Goal: Information Seeking & Learning: Learn about a topic

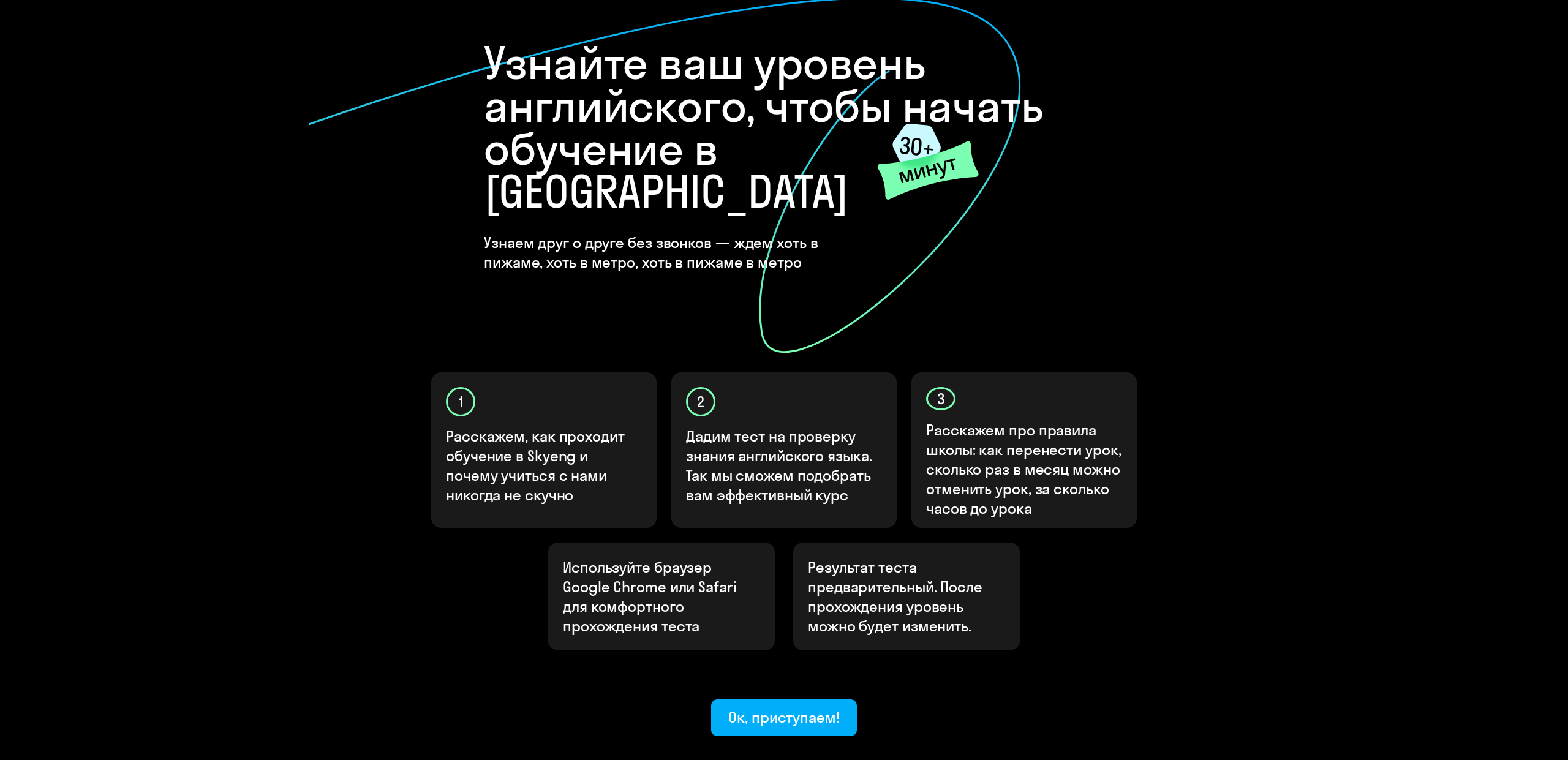
scroll to position [71, 0]
click at [757, 706] on div "Ок, приступаем!" at bounding box center [784, 716] width 112 height 20
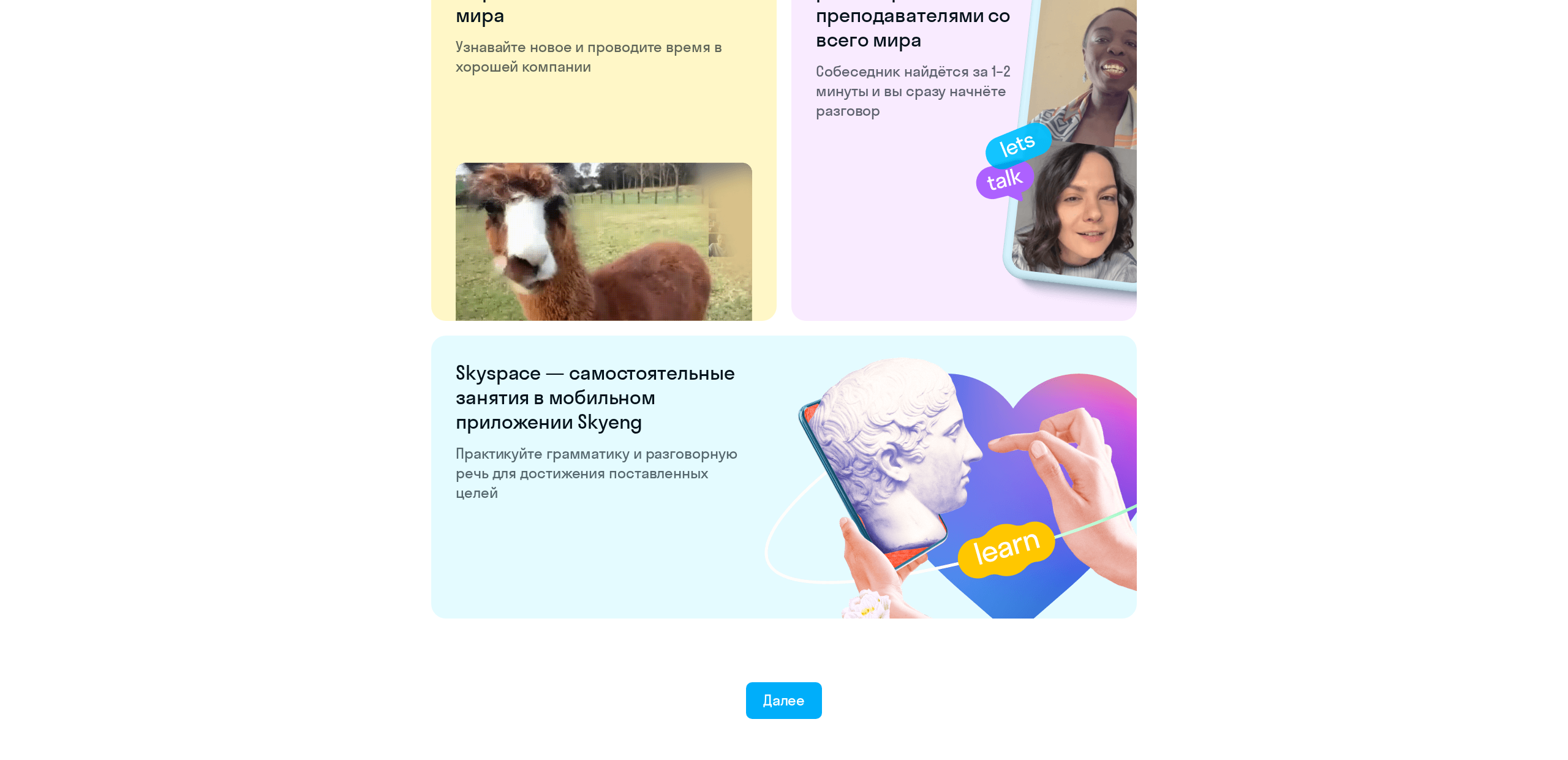
scroll to position [2078, 0]
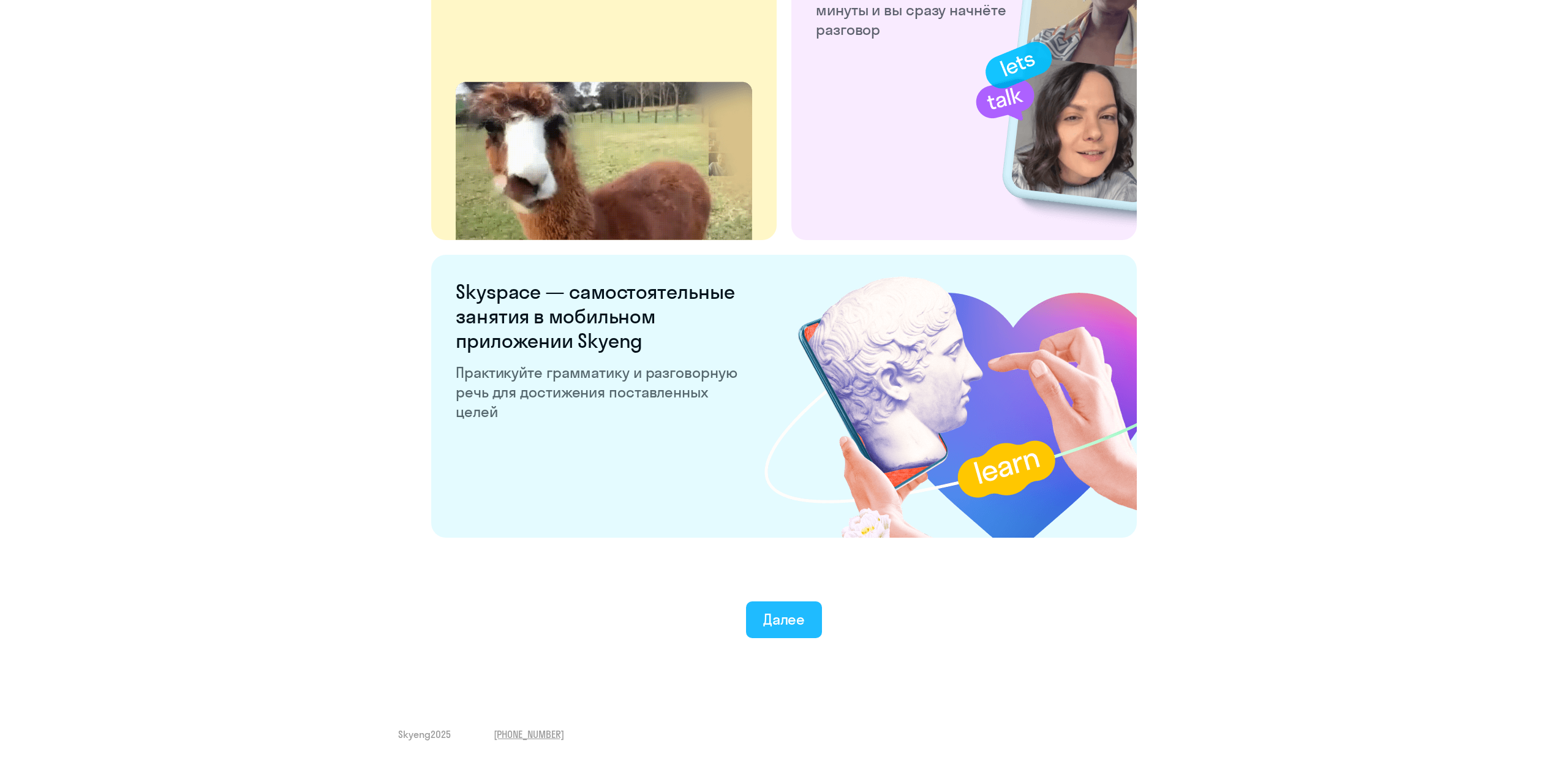
click at [789, 618] on div "Далее" at bounding box center [784, 619] width 42 height 20
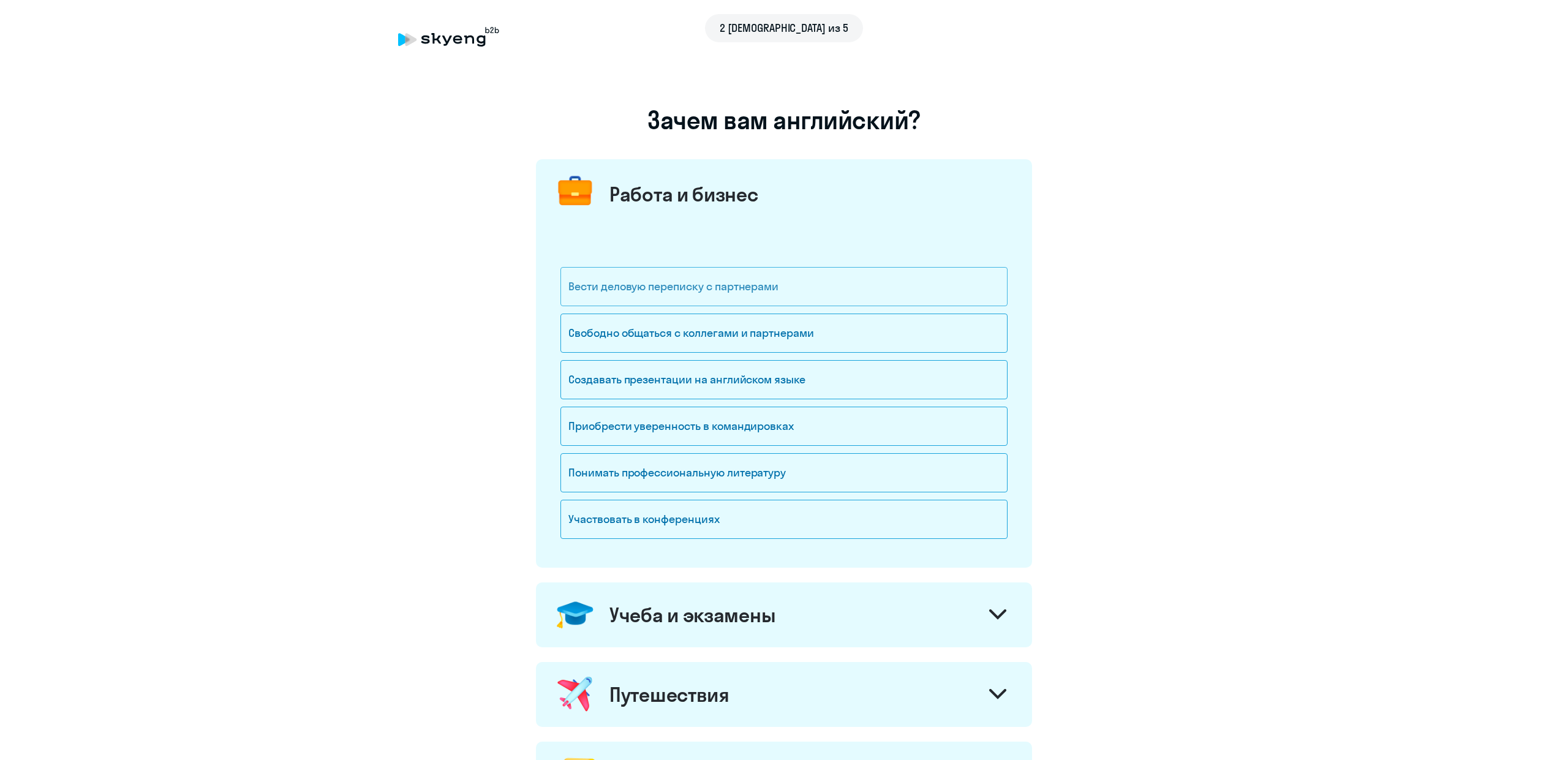
click at [696, 279] on div "Вести деловую переписку с партнерами" at bounding box center [784, 287] width 447 height 39
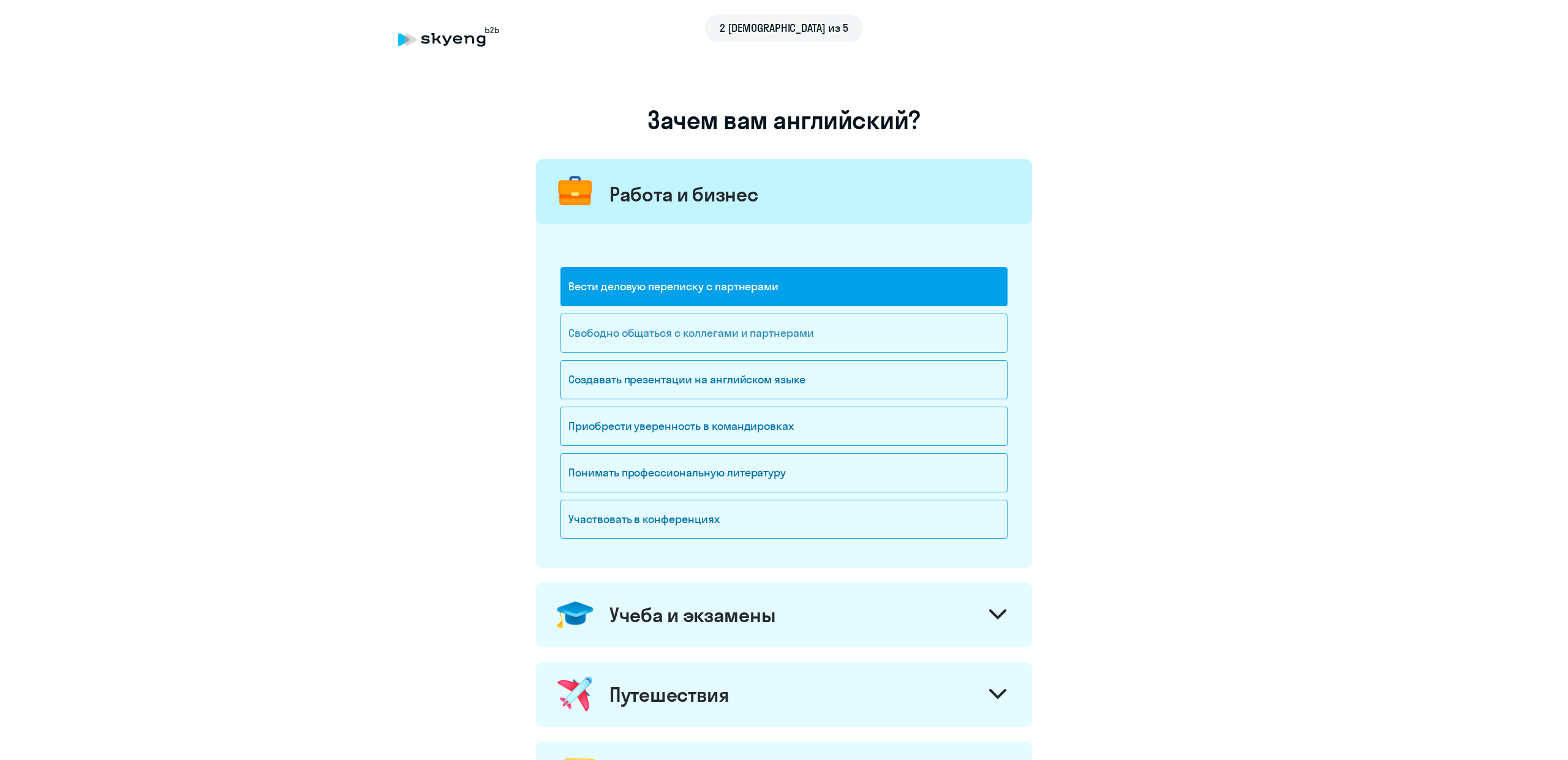
click at [691, 317] on div "Свободно общаться с коллегами и партнерами" at bounding box center [784, 333] width 447 height 39
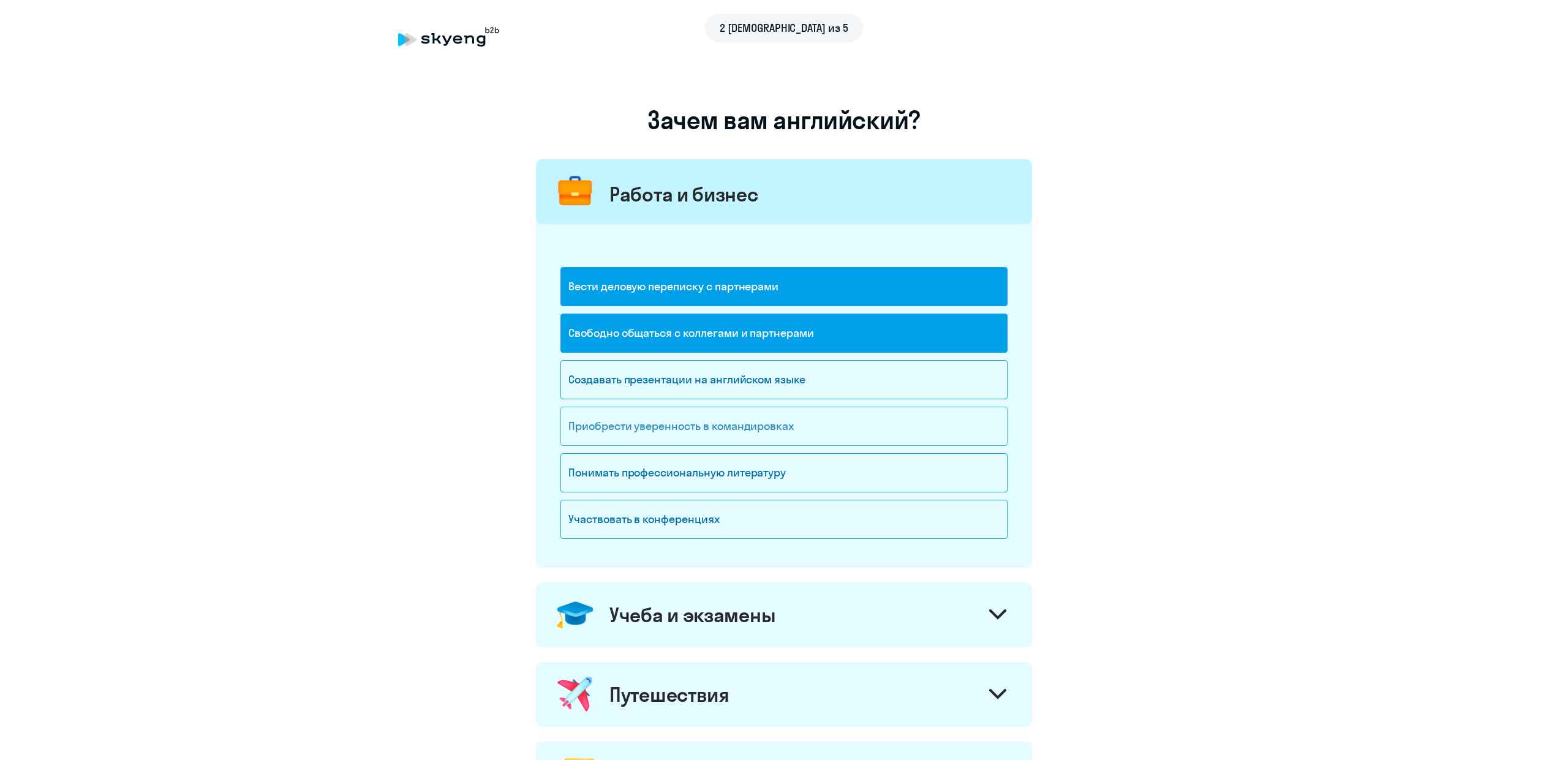
click at [681, 427] on div "Приобрести уверенность в командировках" at bounding box center [784, 426] width 447 height 39
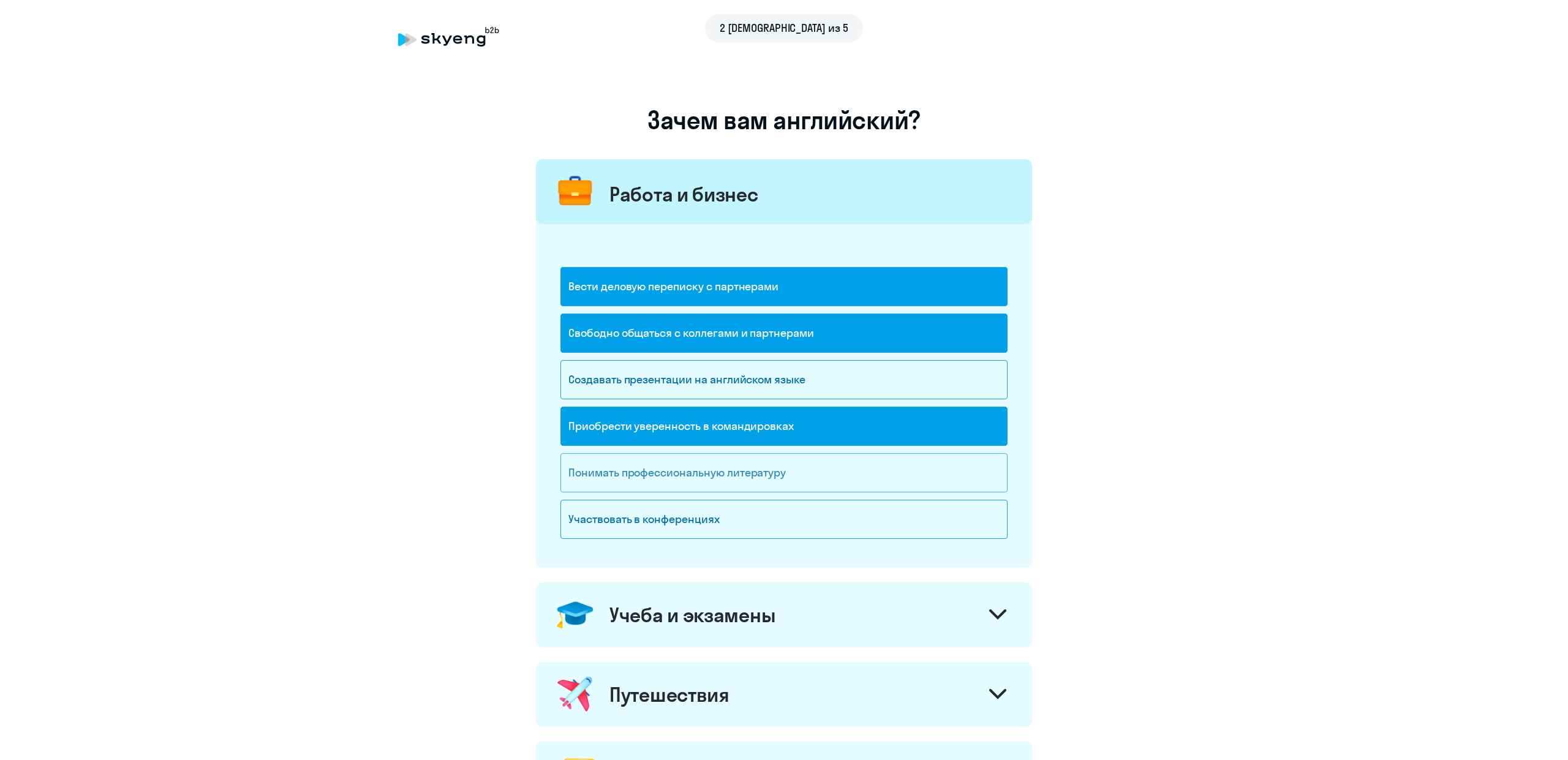
click at [687, 462] on div "Понимать профессиональную литературу" at bounding box center [784, 473] width 447 height 39
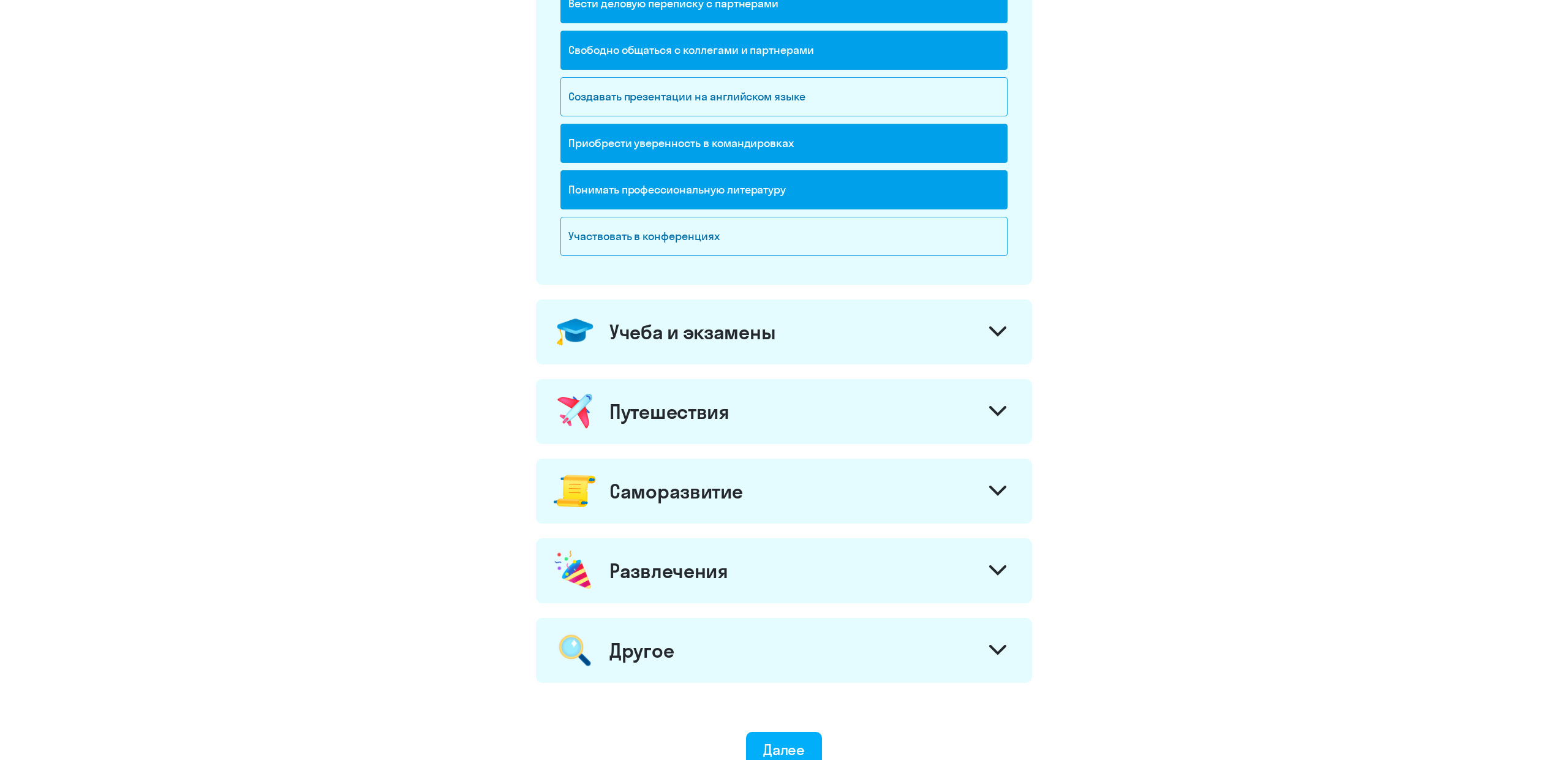
scroll to position [288, 0]
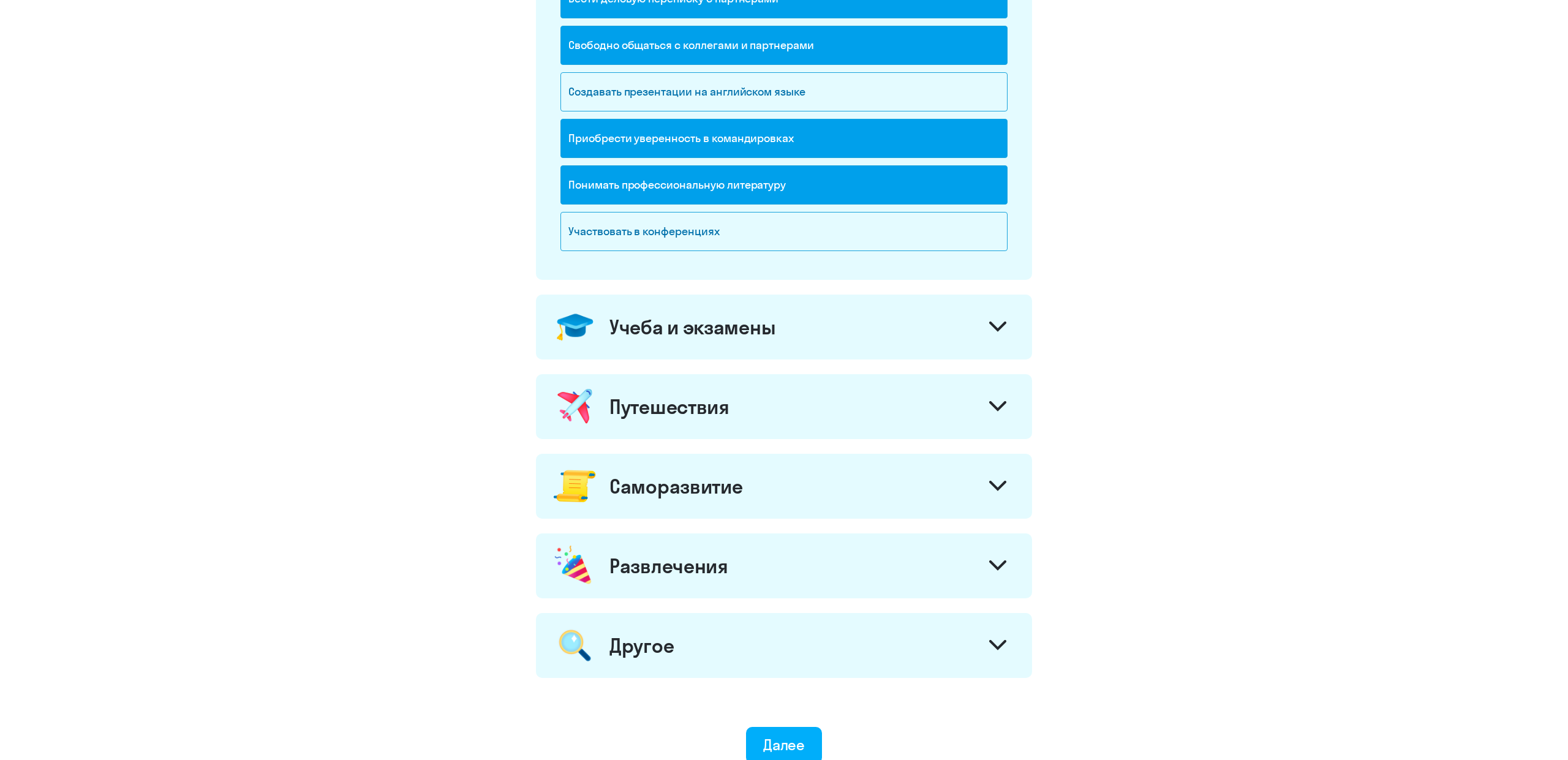
click at [707, 319] on div "Учеба и экзамены" at bounding box center [693, 327] width 166 height 25
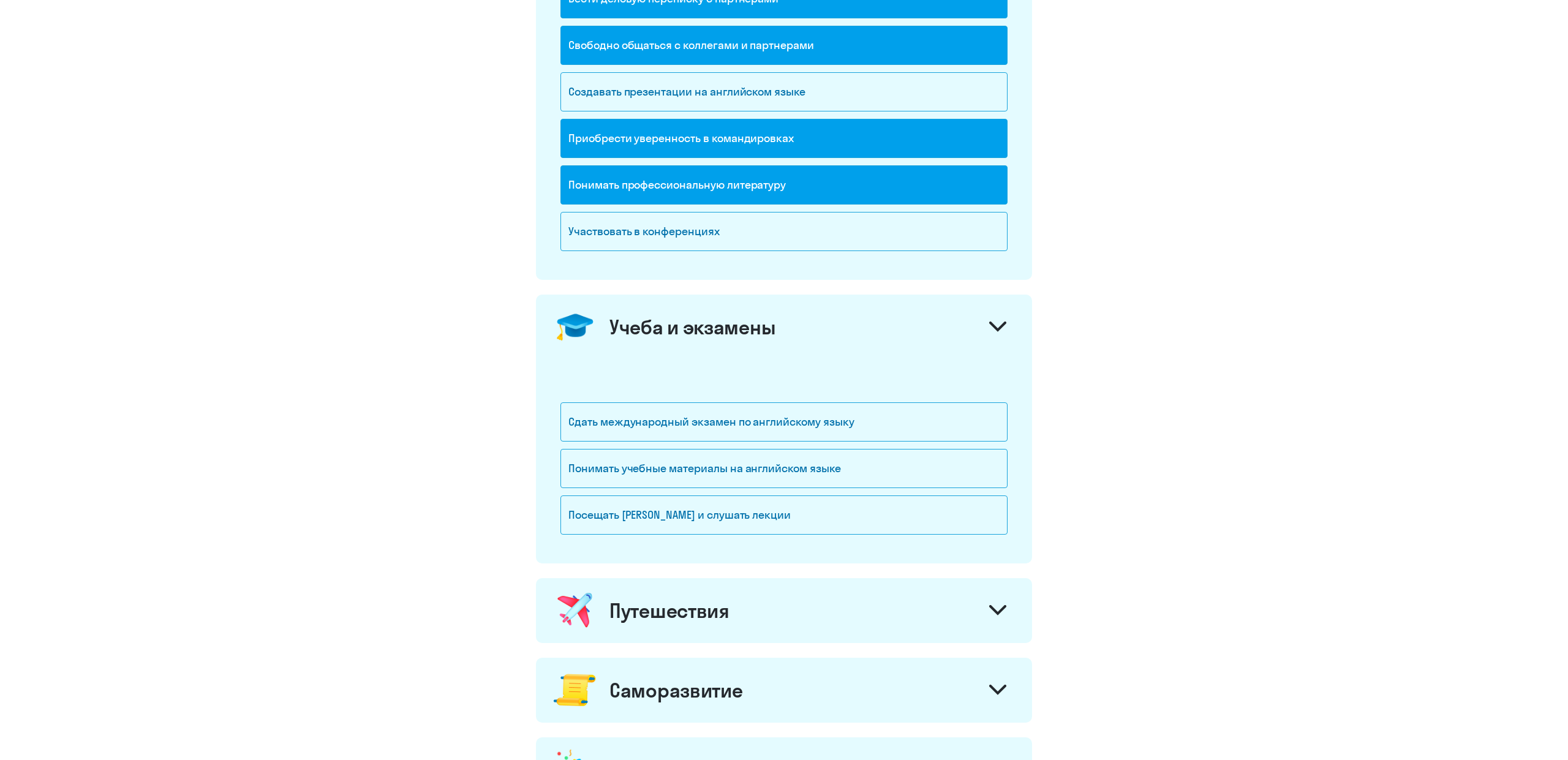
click at [707, 319] on div "Учеба и экзамены" at bounding box center [693, 327] width 166 height 25
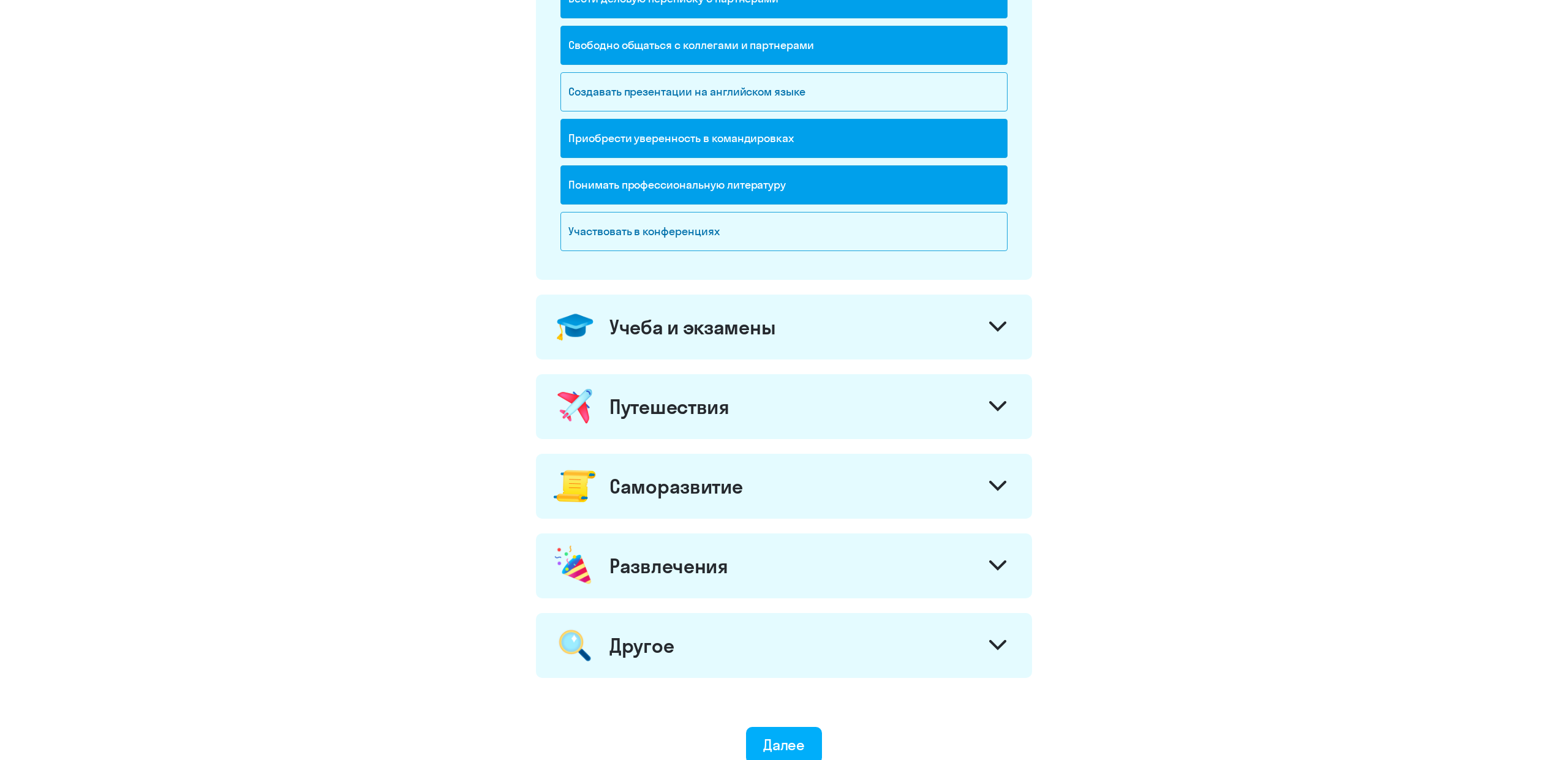
click at [711, 374] on div "Путешествия" at bounding box center [783, 406] width 496 height 65
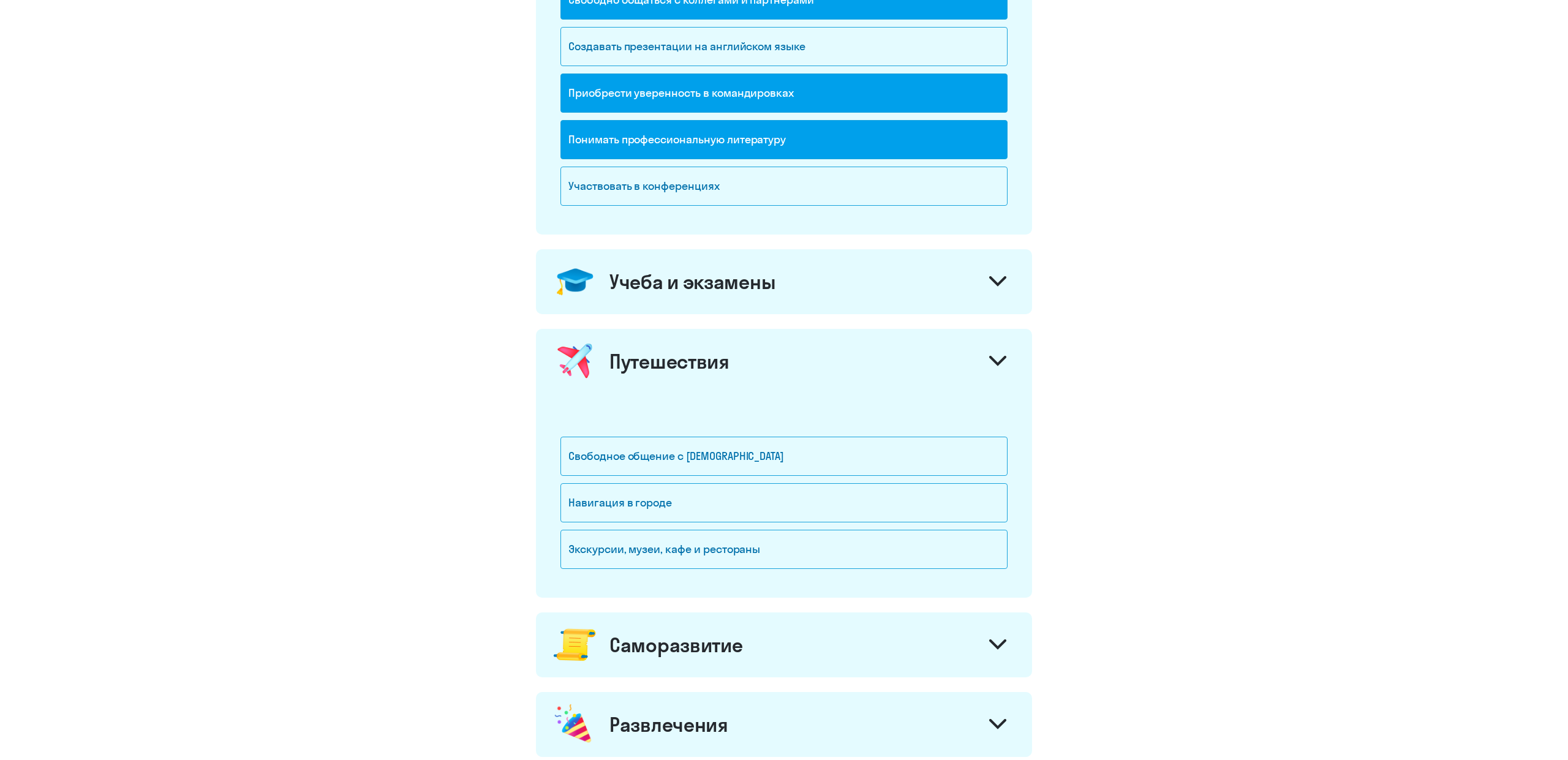
scroll to position [334, 0]
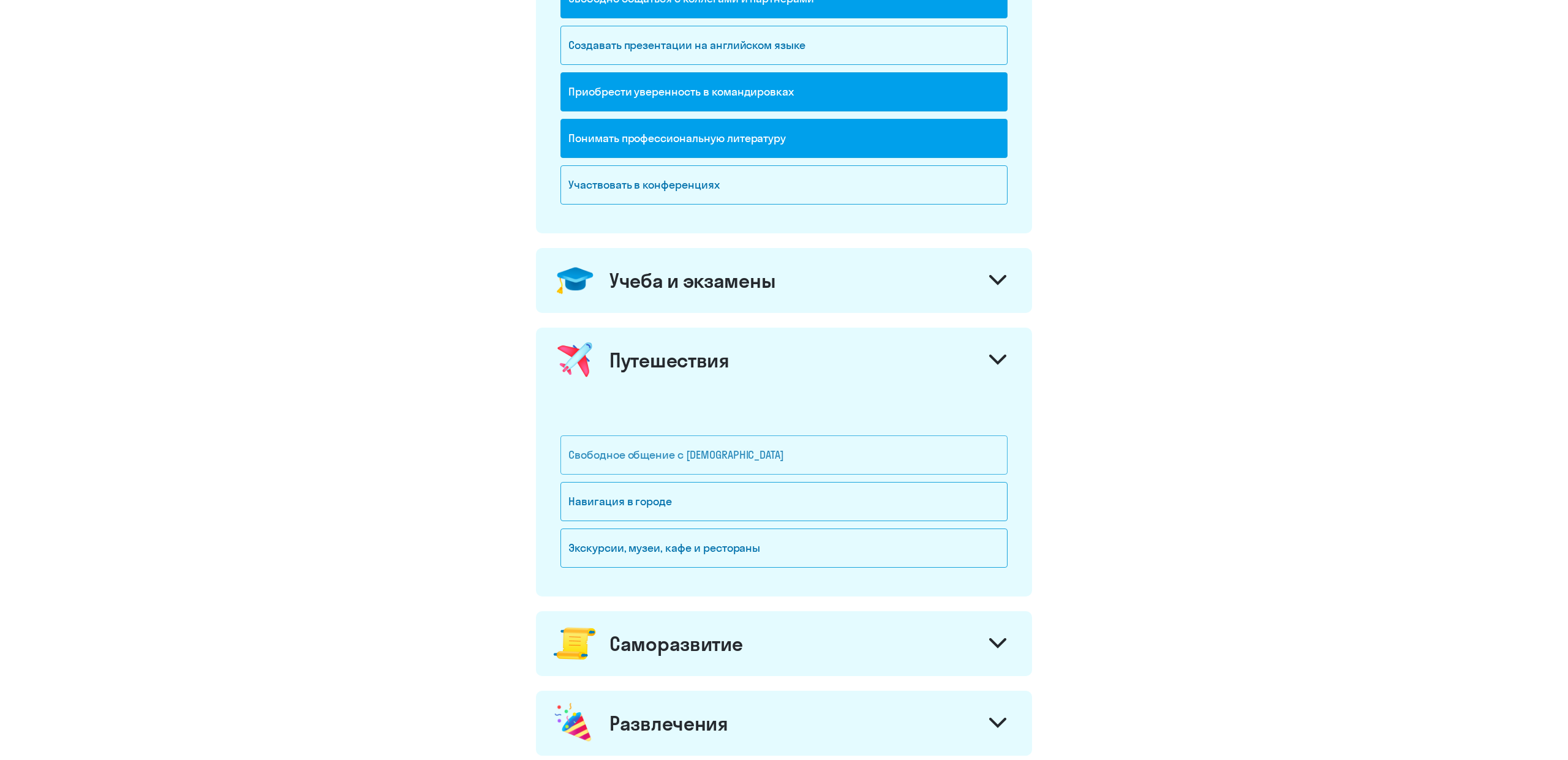
click at [706, 449] on div "Свободное общение с [DEMOGRAPHIC_DATA]" at bounding box center [784, 455] width 447 height 39
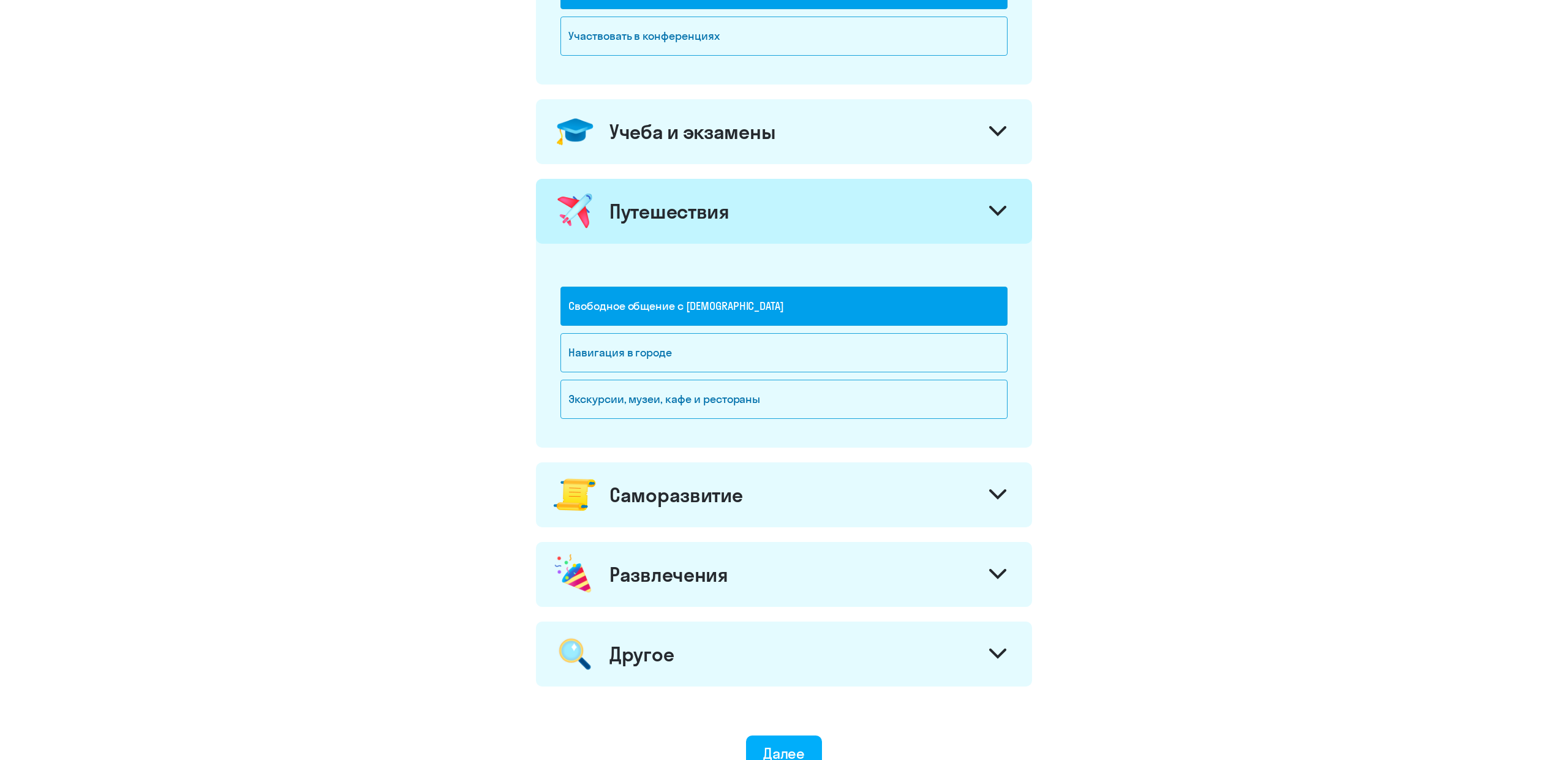
scroll to position [505, 0]
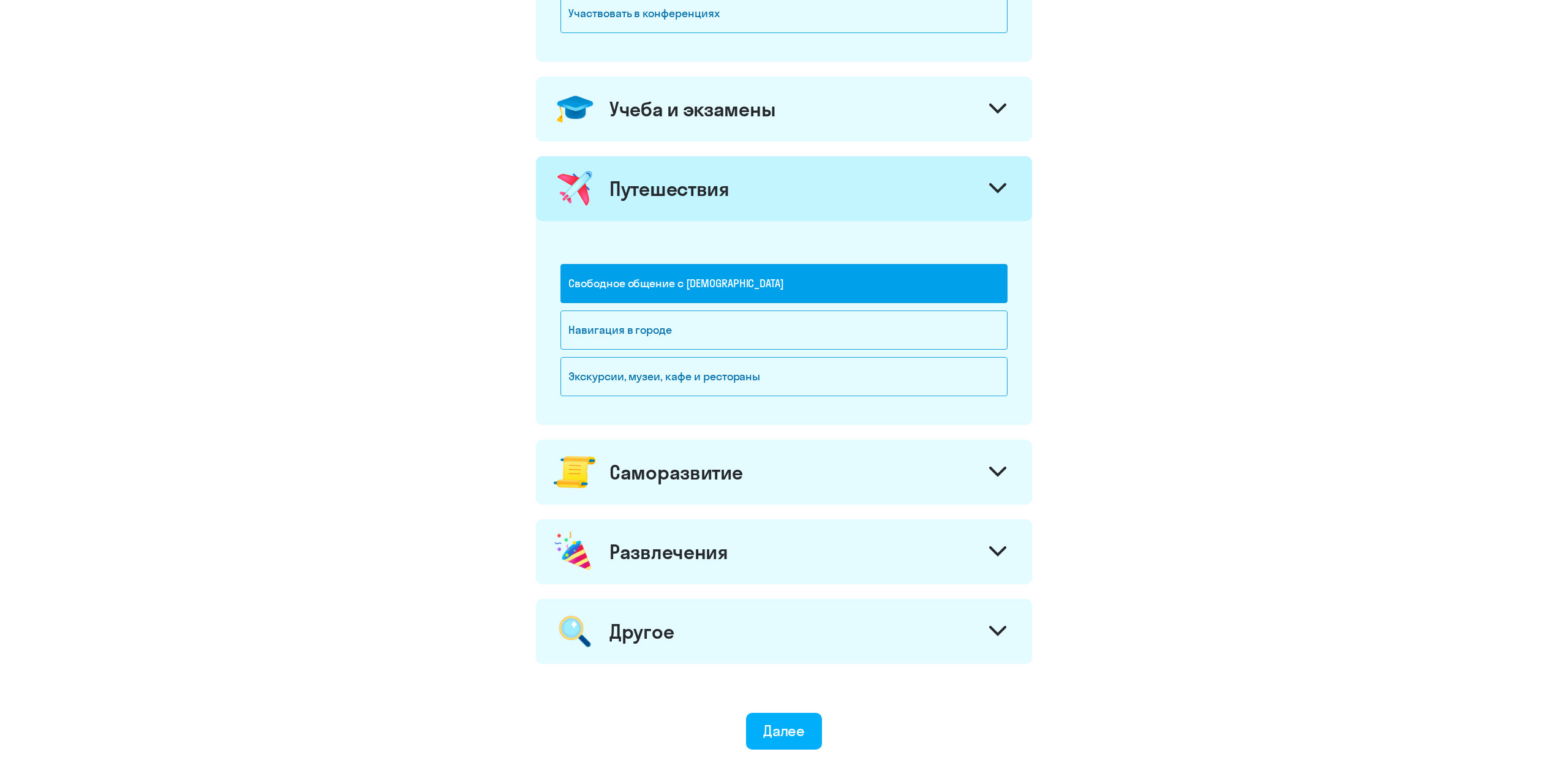
click at [720, 476] on div "Саморазвитие" at bounding box center [676, 472] width 133 height 25
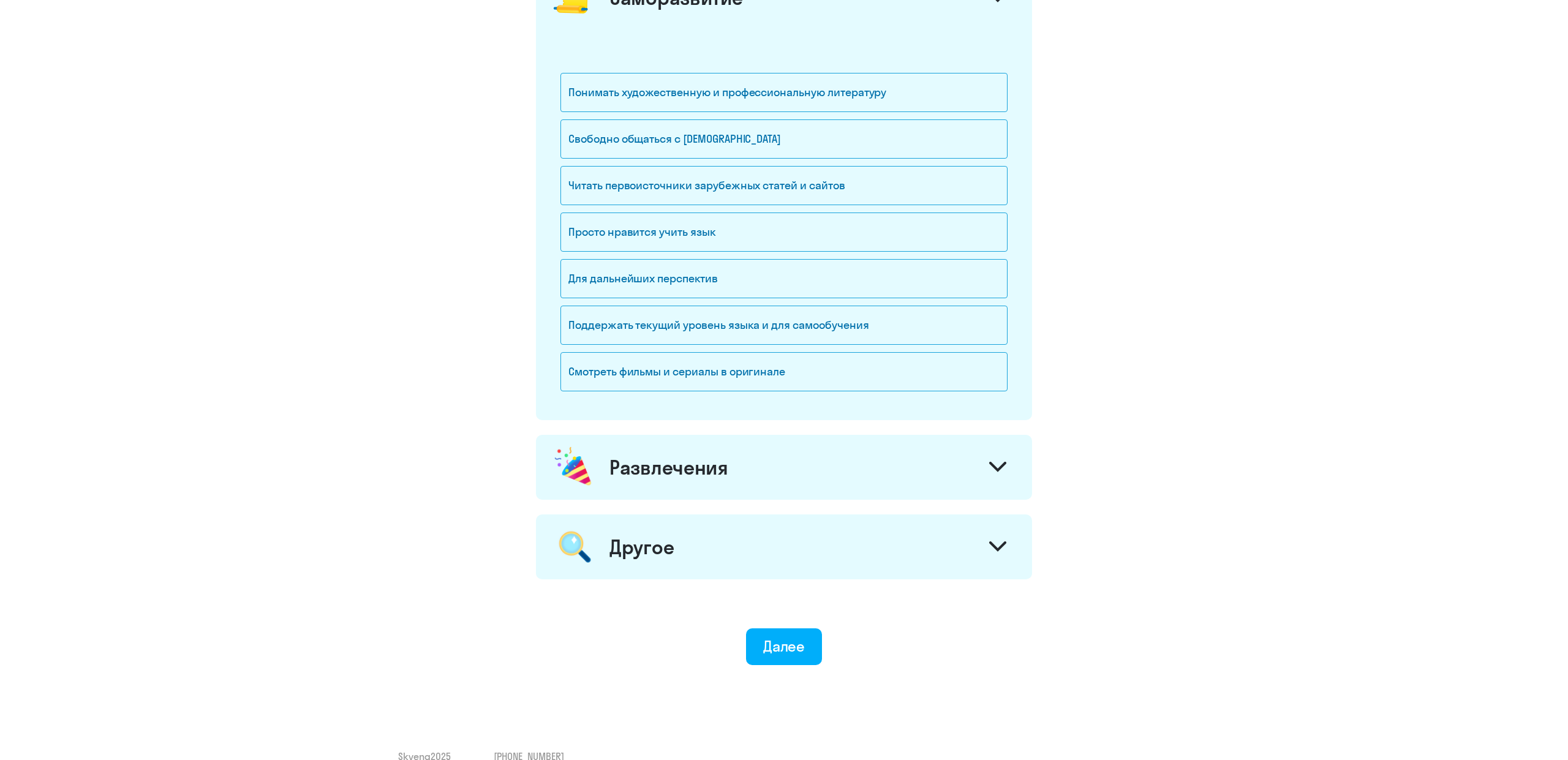
scroll to position [985, 0]
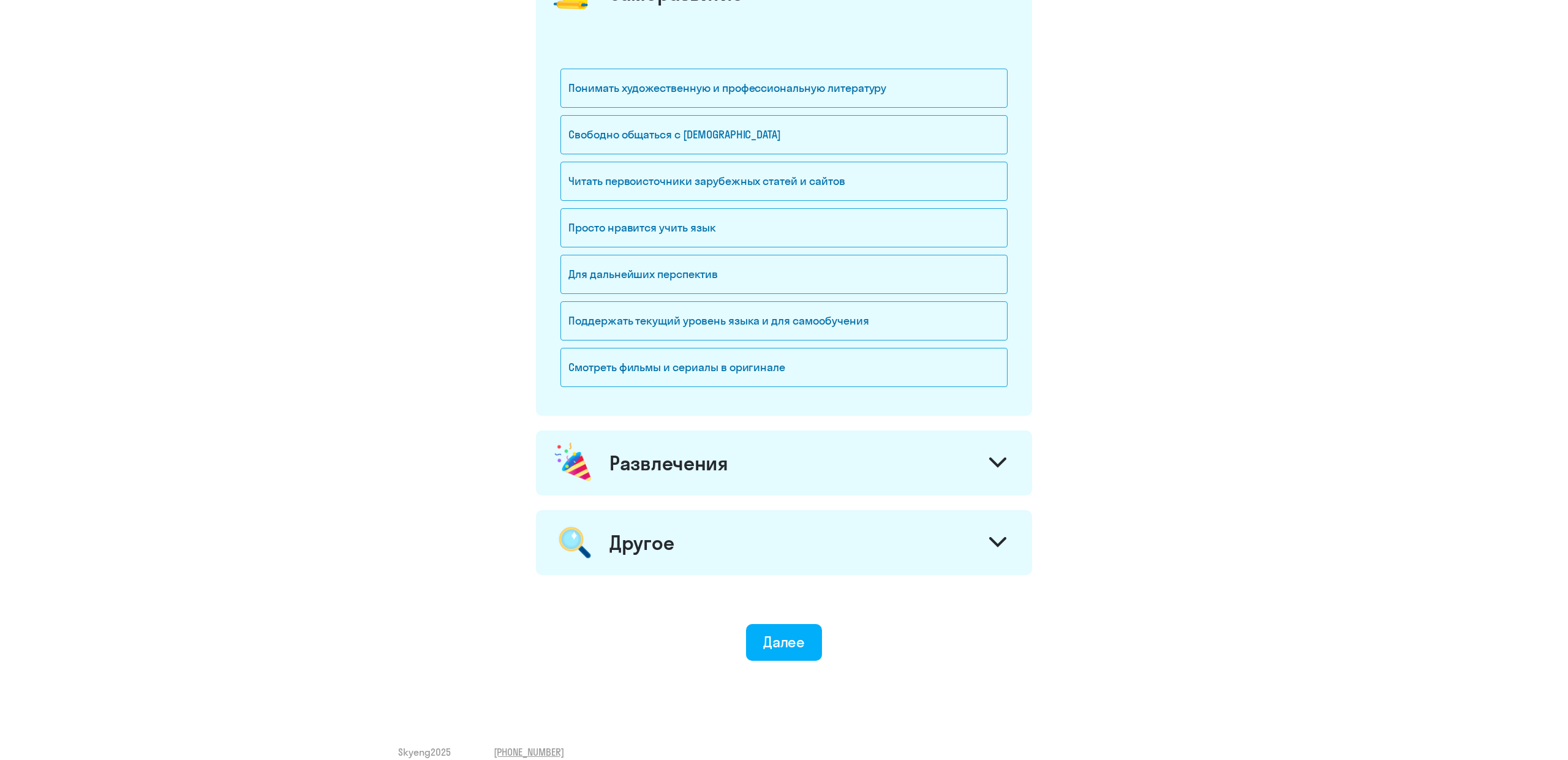
click at [721, 462] on div "Развлечения" at bounding box center [669, 463] width 119 height 25
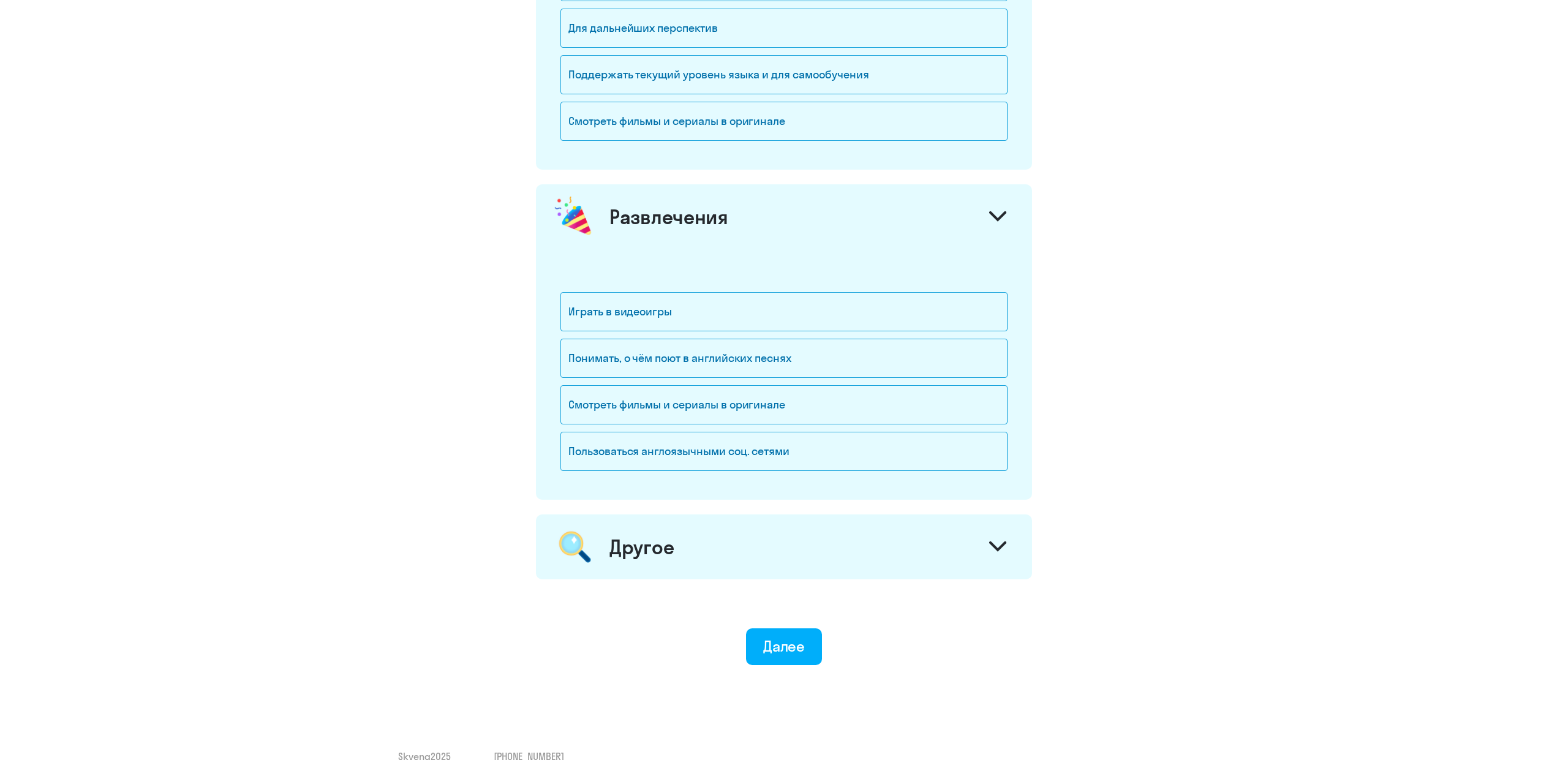
scroll to position [1252, 0]
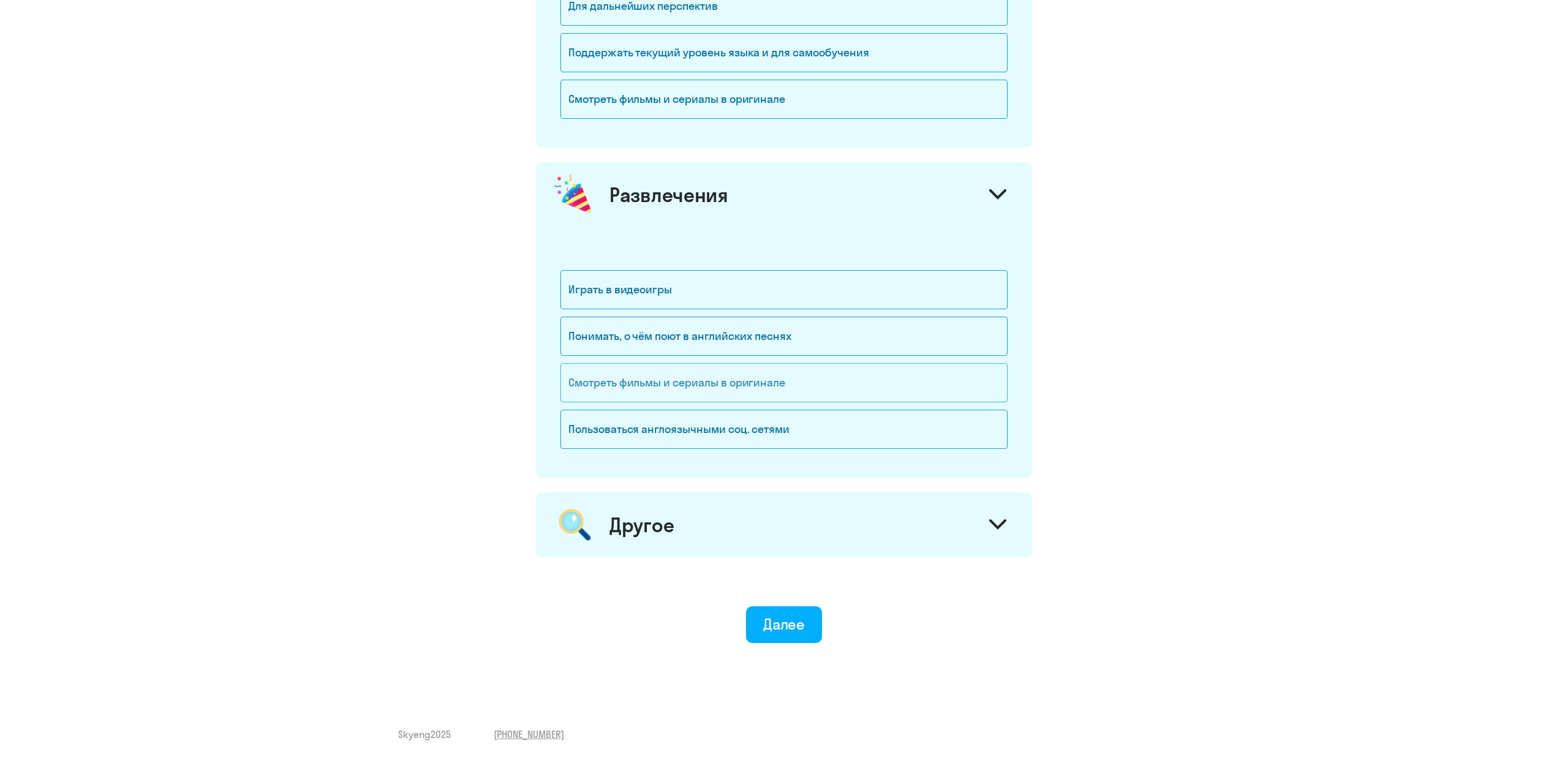
click at [737, 389] on div "Смотреть фильмы и сериалы в оригинале" at bounding box center [784, 383] width 447 height 39
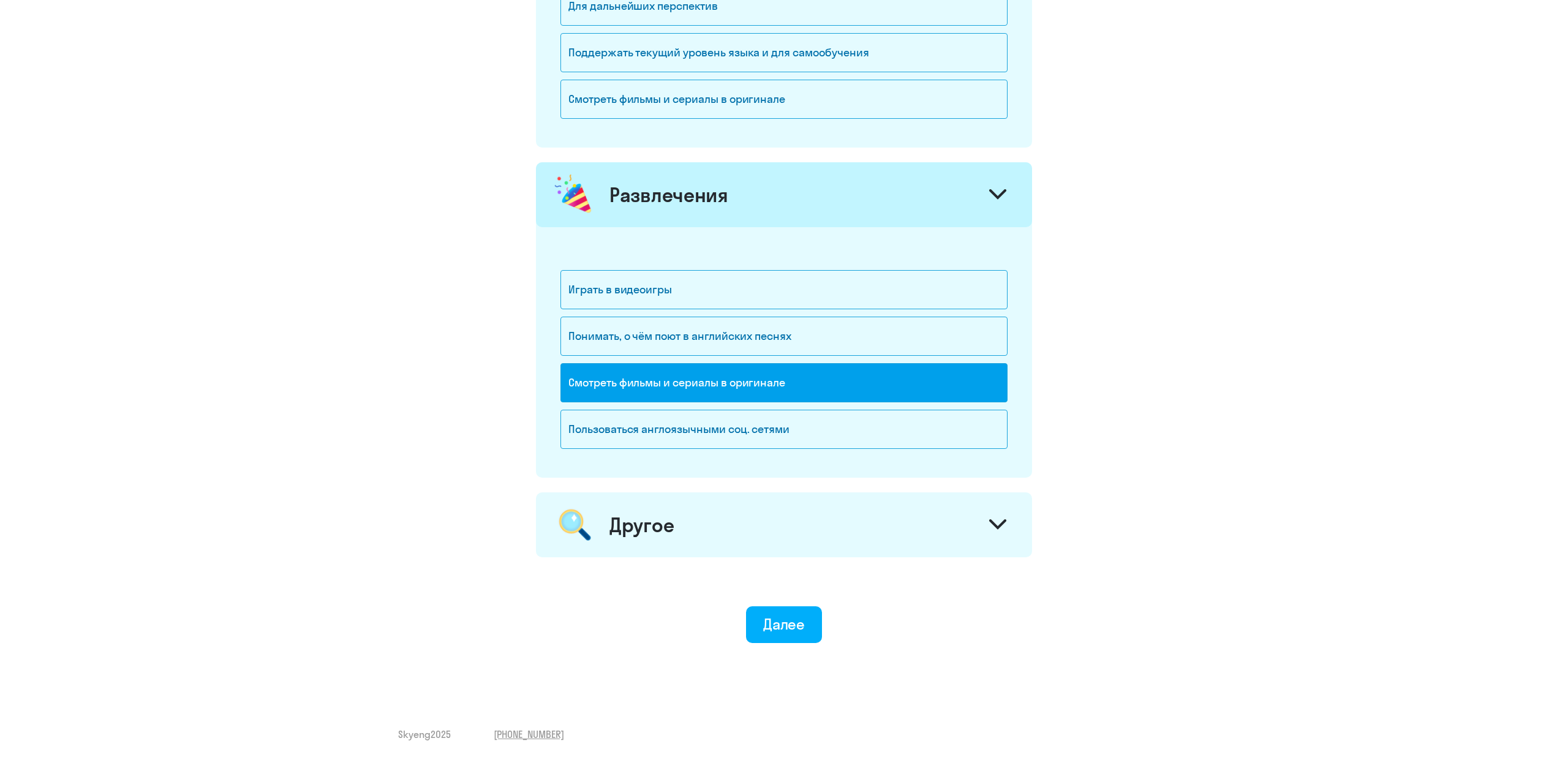
click at [743, 518] on div "Другое" at bounding box center [783, 524] width 496 height 65
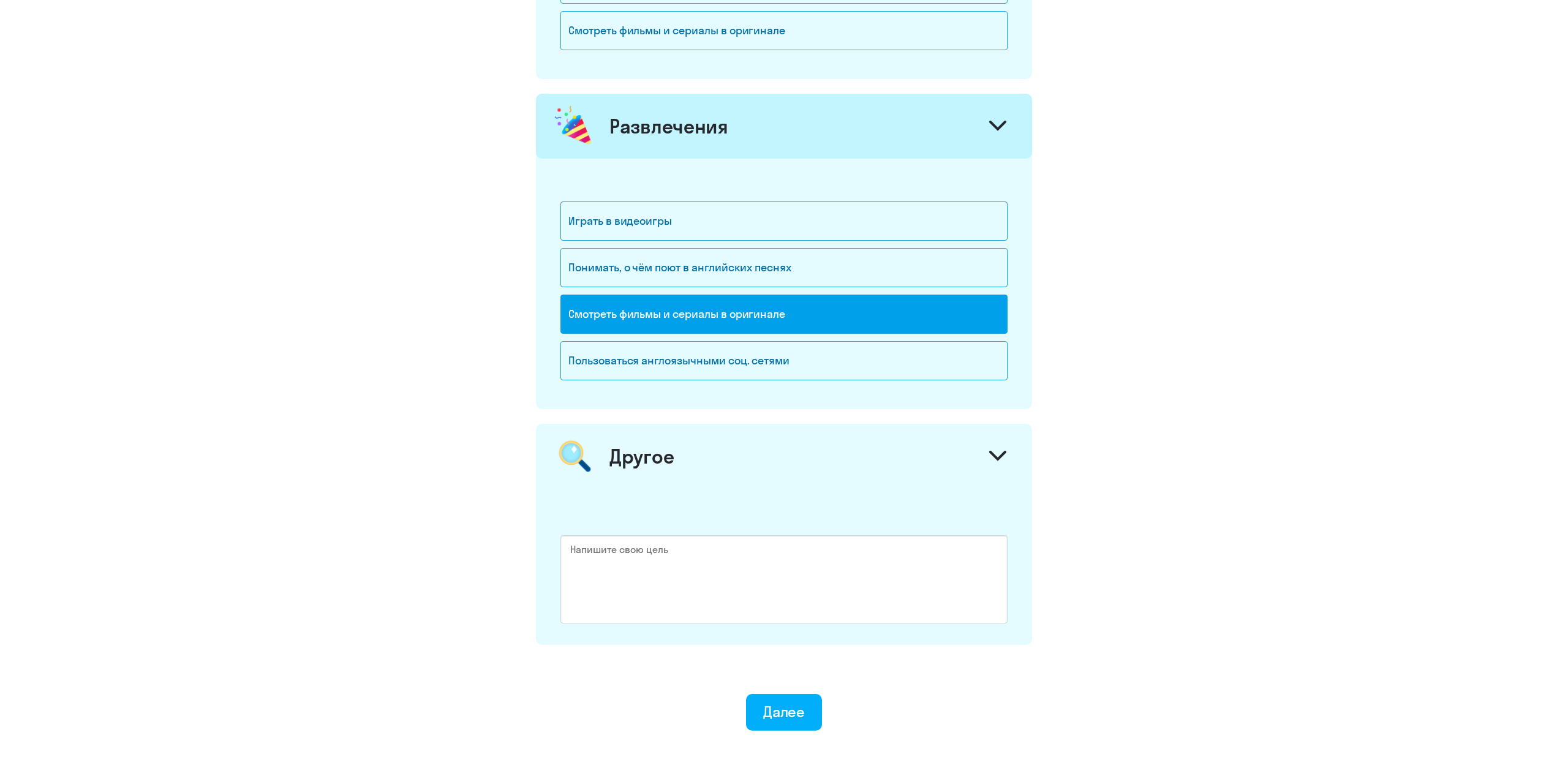
scroll to position [1324, 0]
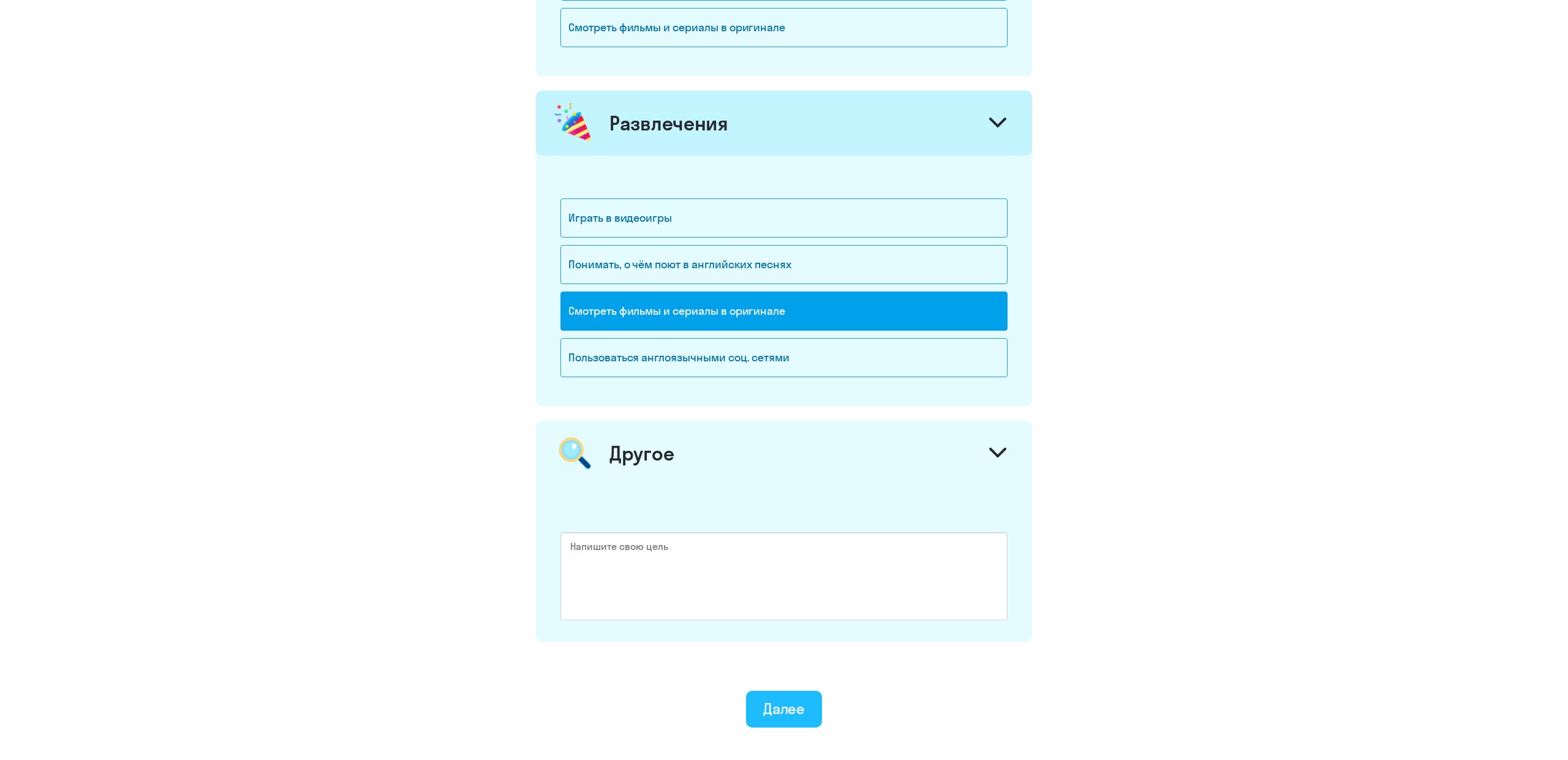
click at [806, 703] on button "Далее" at bounding box center [784, 709] width 76 height 37
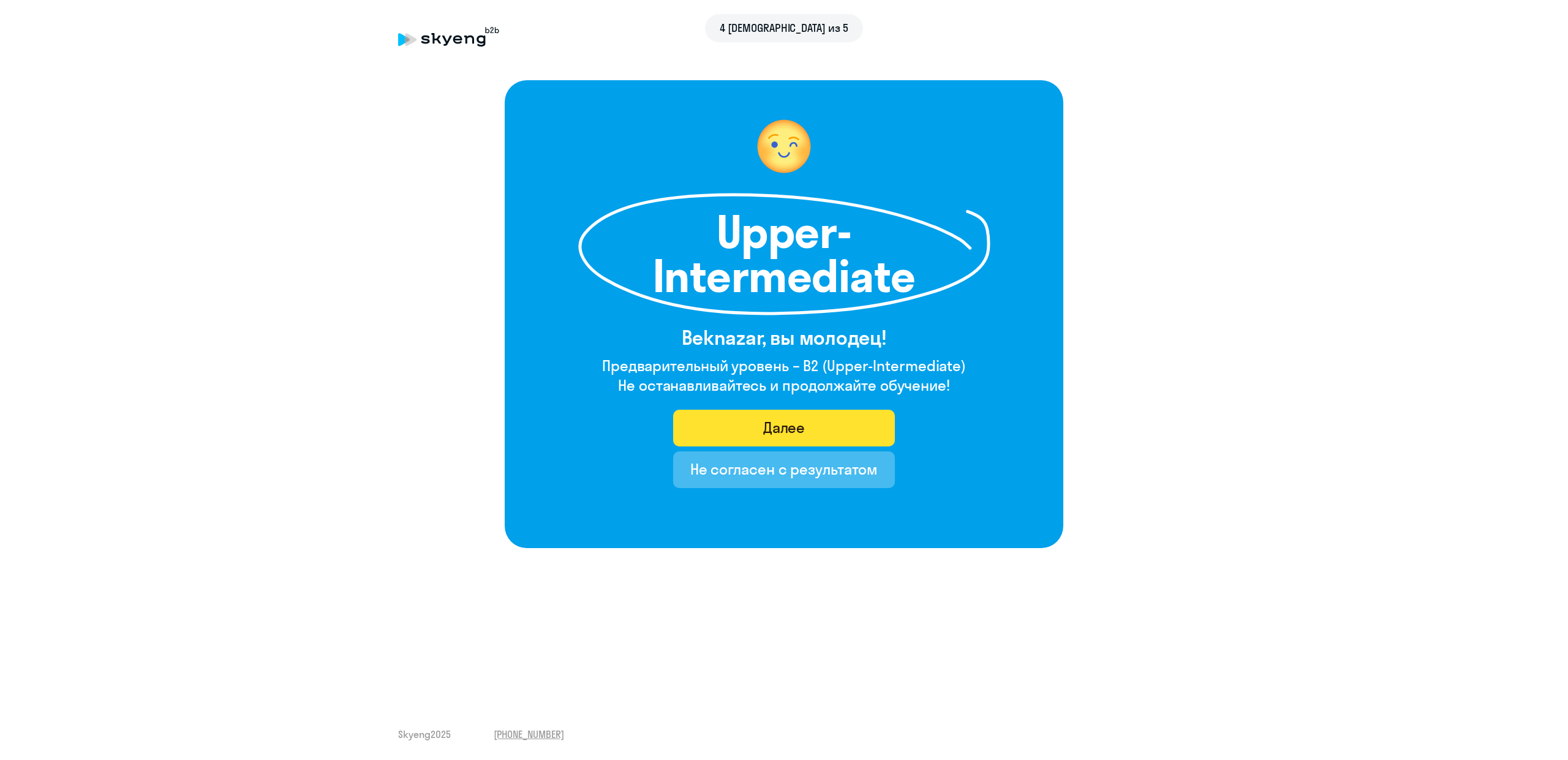
click at [800, 427] on div "Далее" at bounding box center [784, 427] width 42 height 20
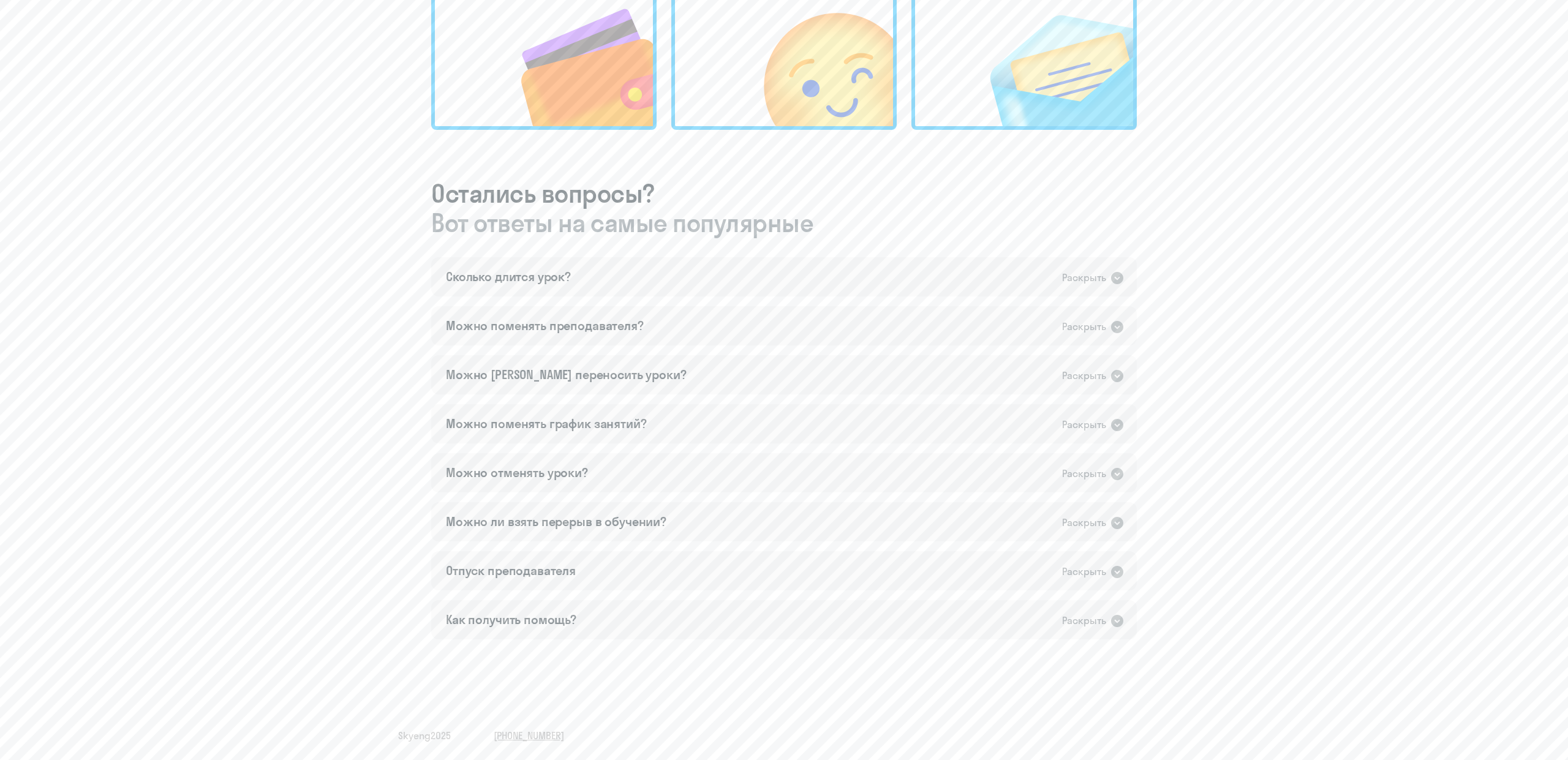
scroll to position [521, 0]
click at [990, 268] on div "Сколько длится урок? Раскрыть" at bounding box center [784, 276] width 706 height 39
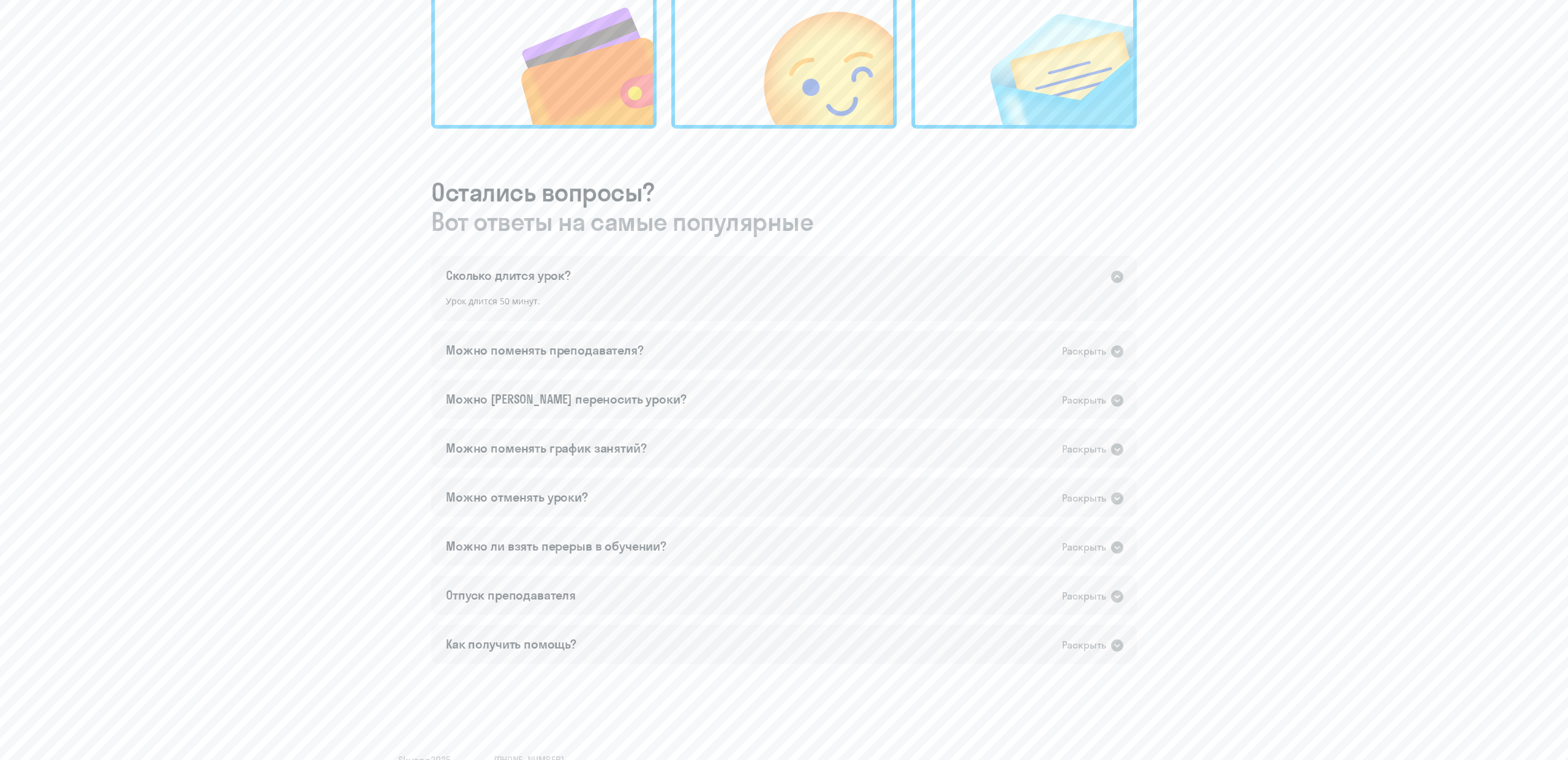
click at [981, 277] on div "Сколько длится урок? Раскрыть" at bounding box center [784, 276] width 706 height 39
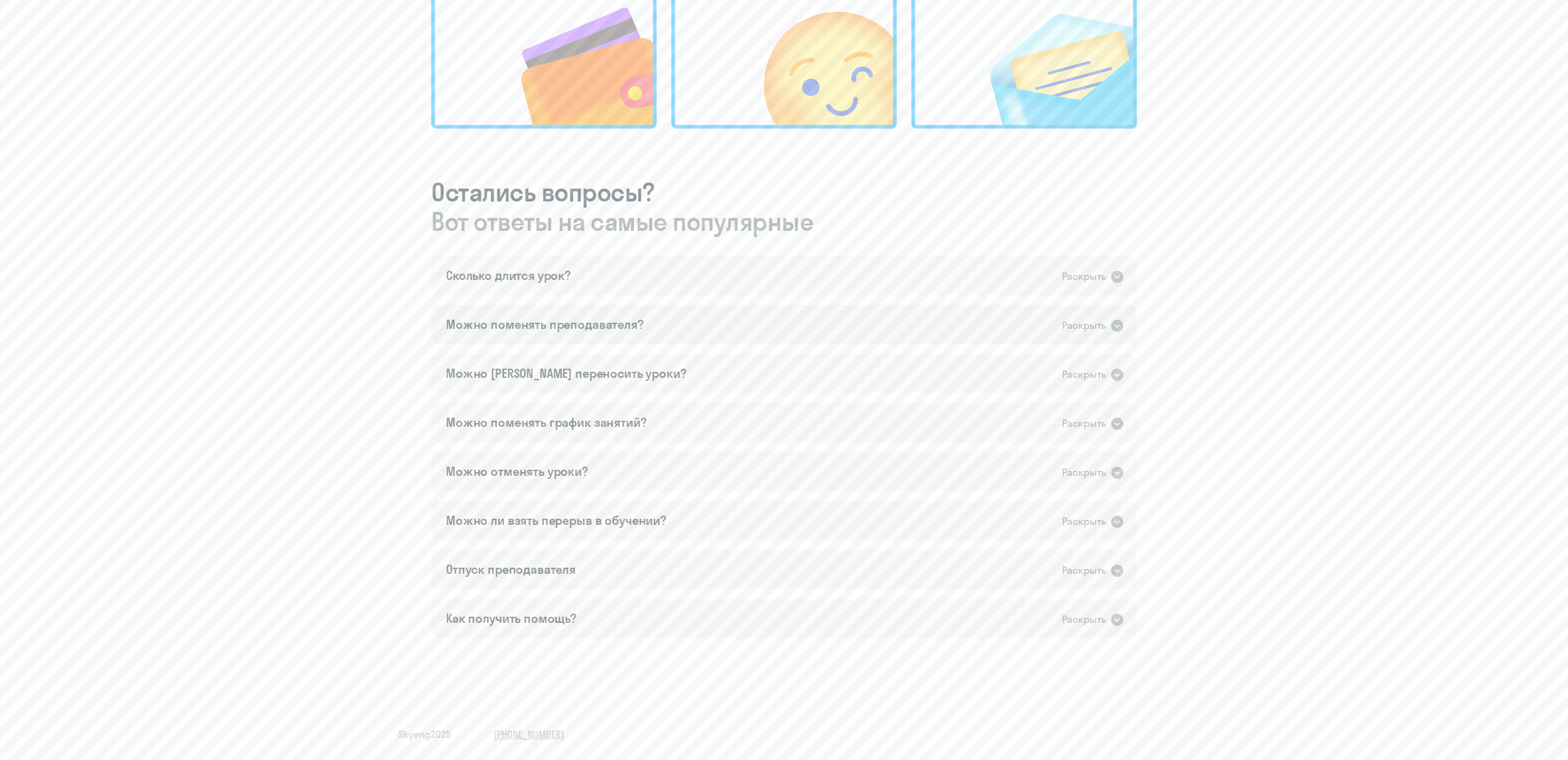
click at [818, 324] on div "Можно поменять преподавателя? Раскрыть" at bounding box center [784, 325] width 706 height 39
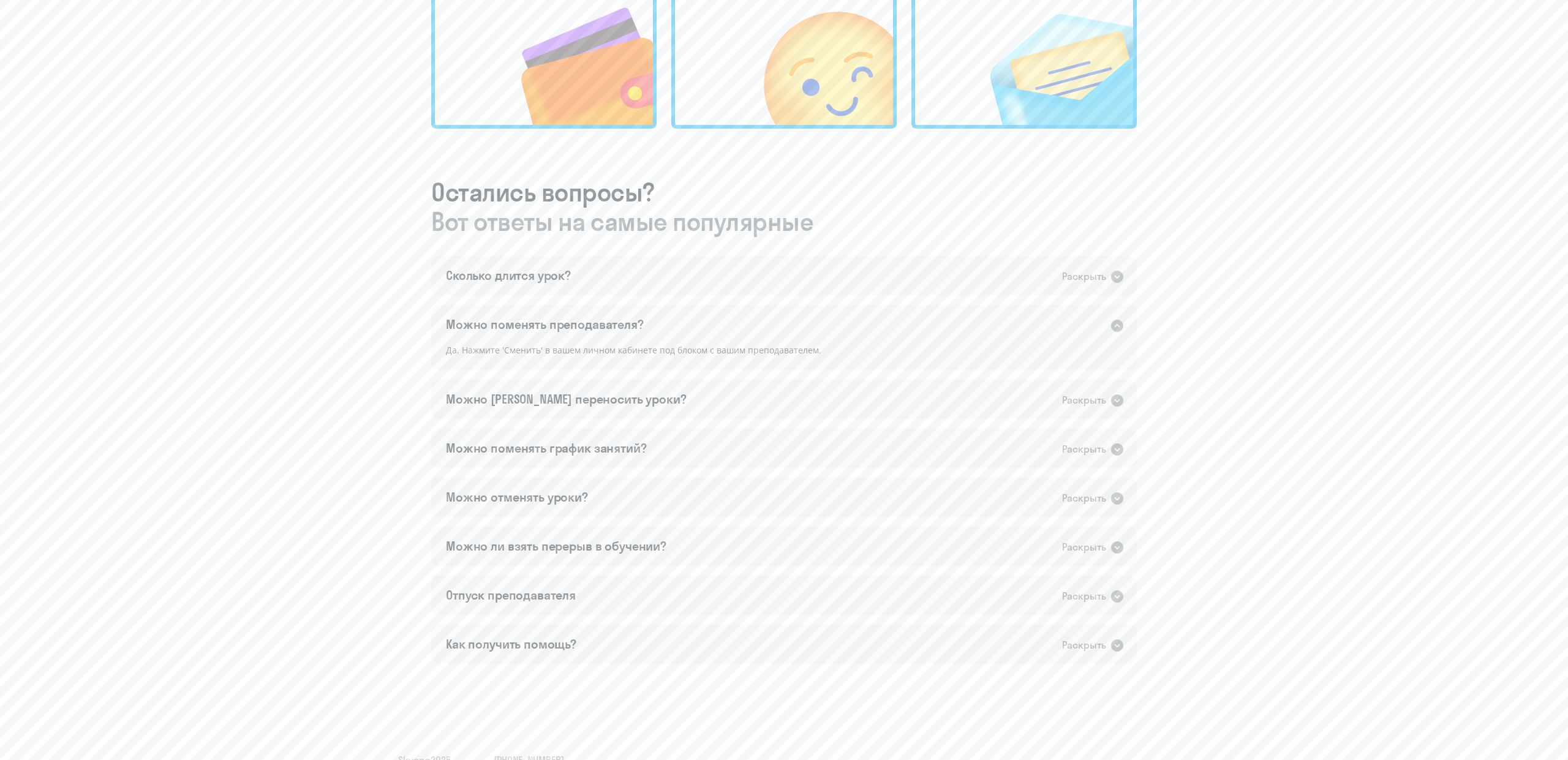
click at [818, 324] on div "Можно поменять преподавателя? Раскрыть" at bounding box center [784, 325] width 706 height 39
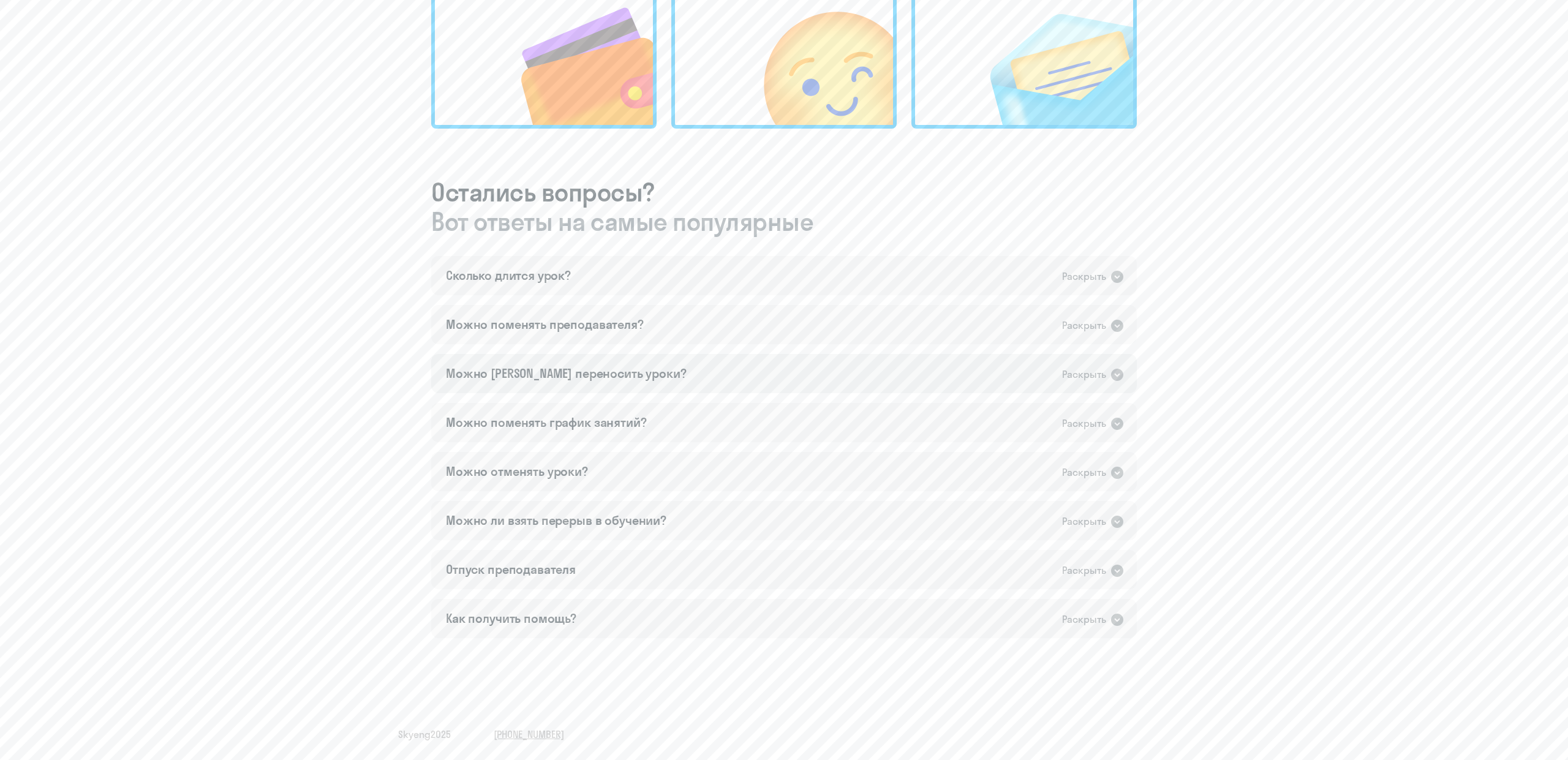
click at [696, 376] on div "Можно [PERSON_NAME] переносить уроки? Раскрыть" at bounding box center [784, 373] width 706 height 39
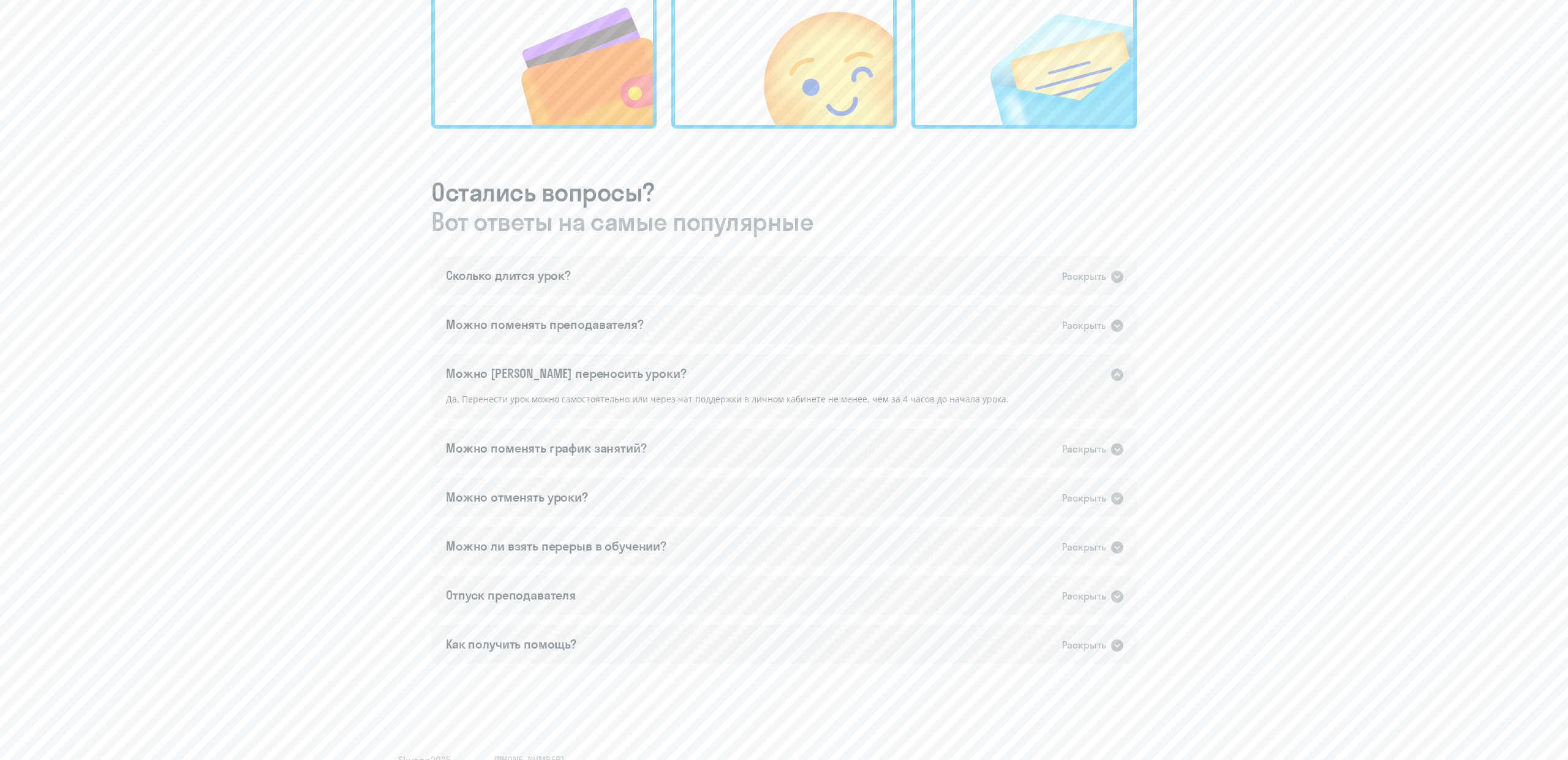
click at [696, 376] on div "Можно [PERSON_NAME] переносить уроки? Раскрыть" at bounding box center [784, 373] width 706 height 39
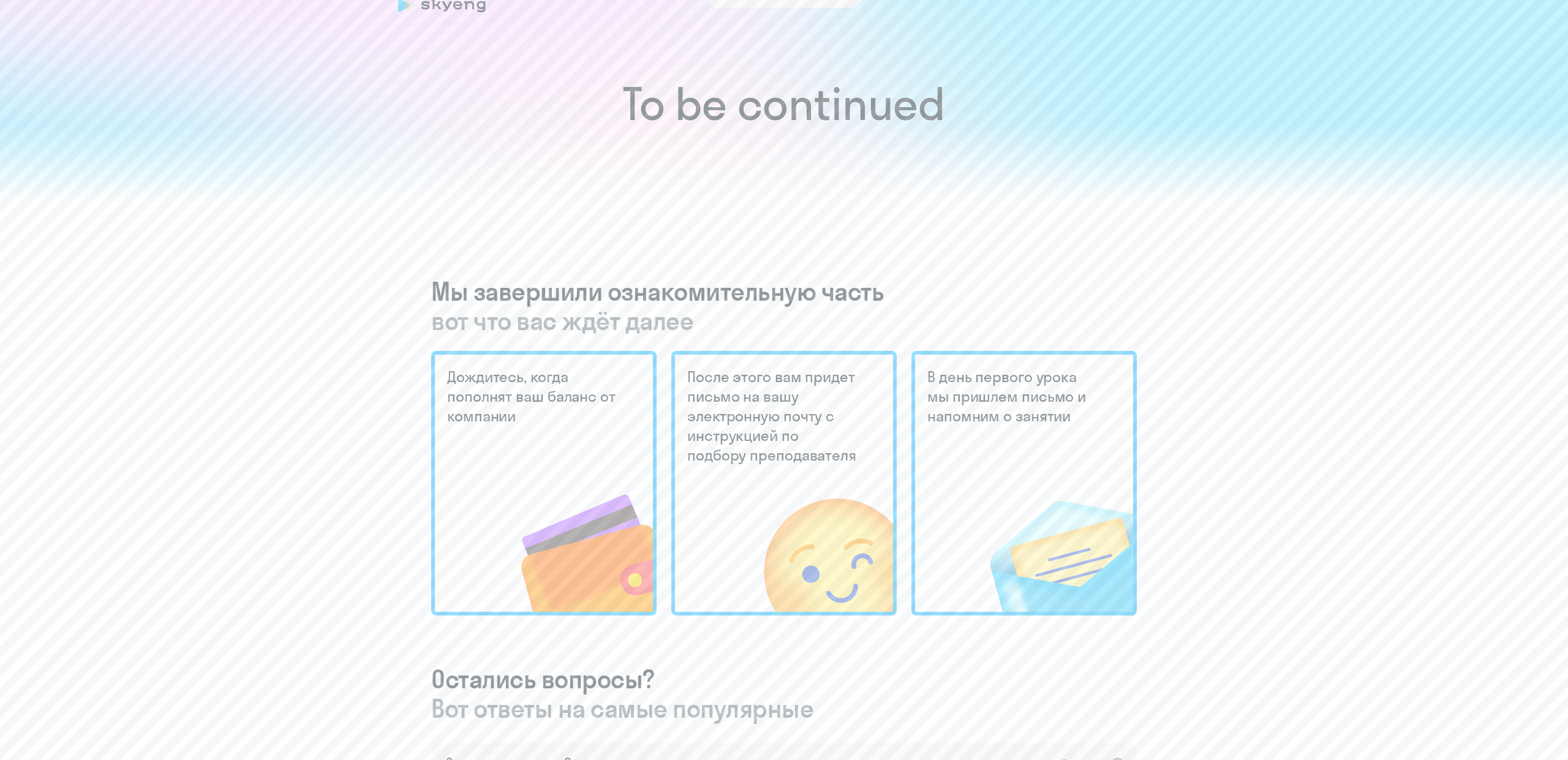
scroll to position [0, 0]
